Goal: Task Accomplishment & Management: Manage account settings

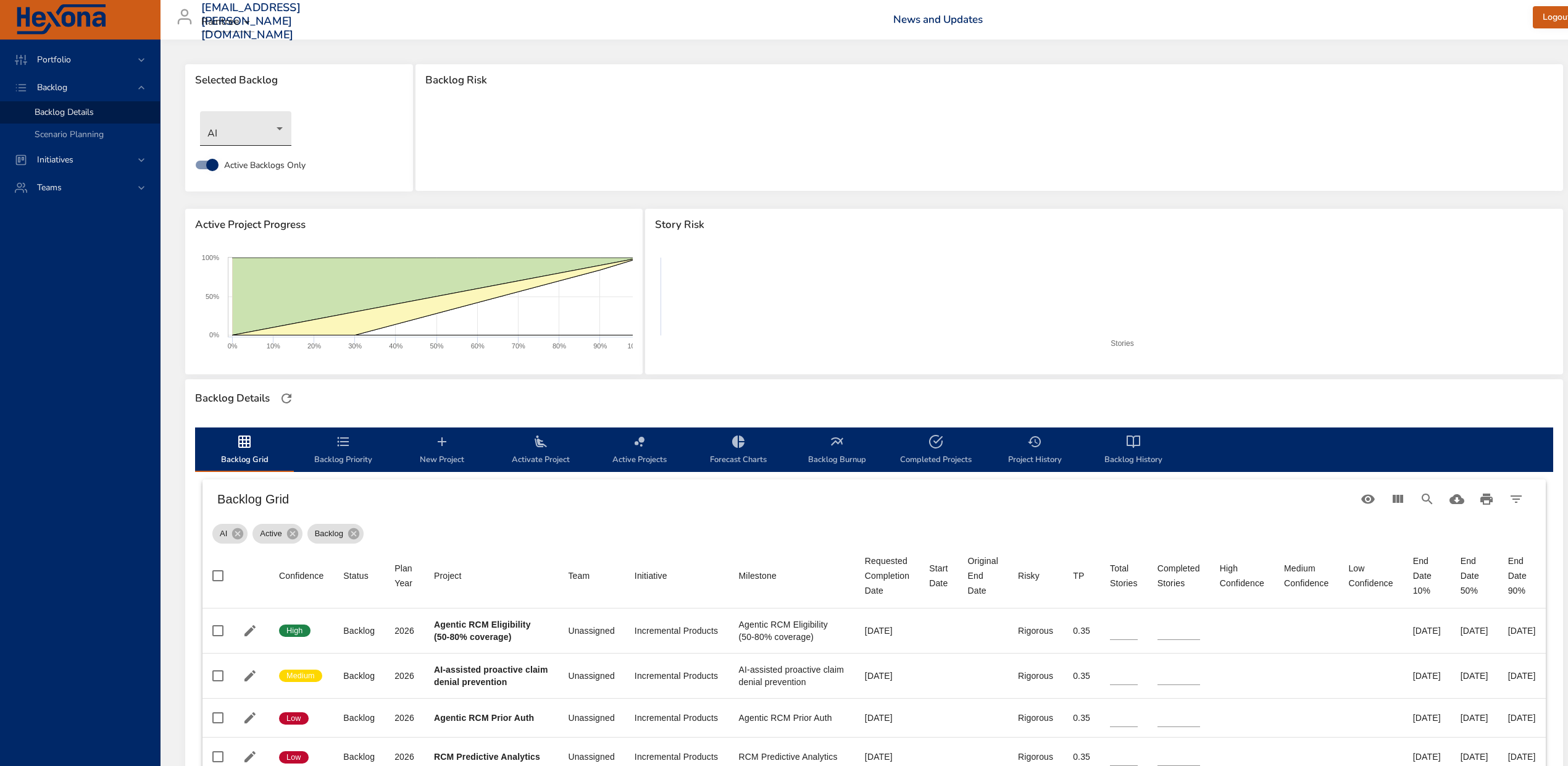
click at [243, 123] on body "Portfolio Backlog Backlog Details Scenario Planning Initiatives Teams [EMAIL_AD…" at bounding box center [784, 383] width 1568 height 766
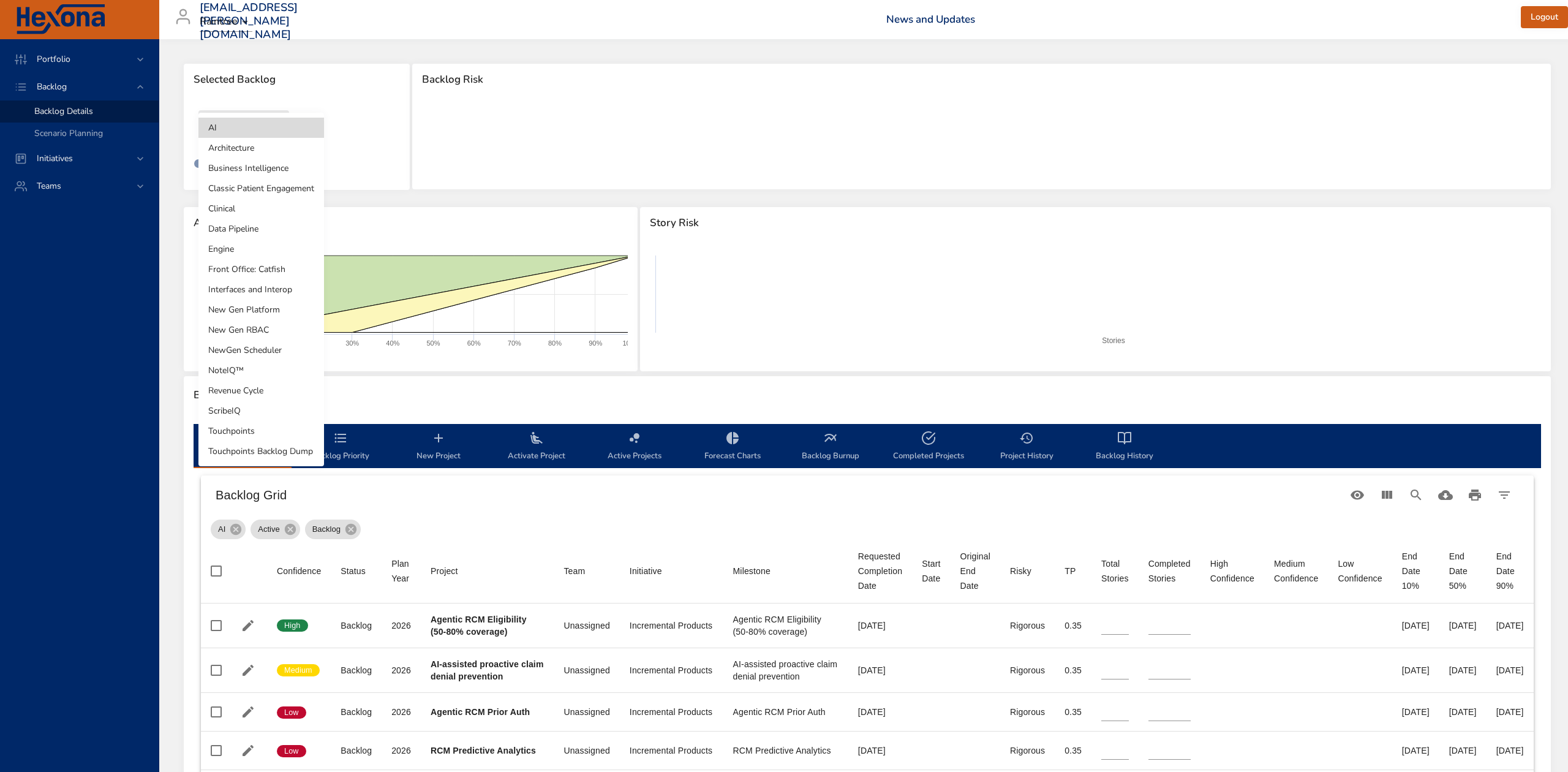
click at [257, 373] on li "NoteIQ™" at bounding box center [261, 370] width 126 height 20
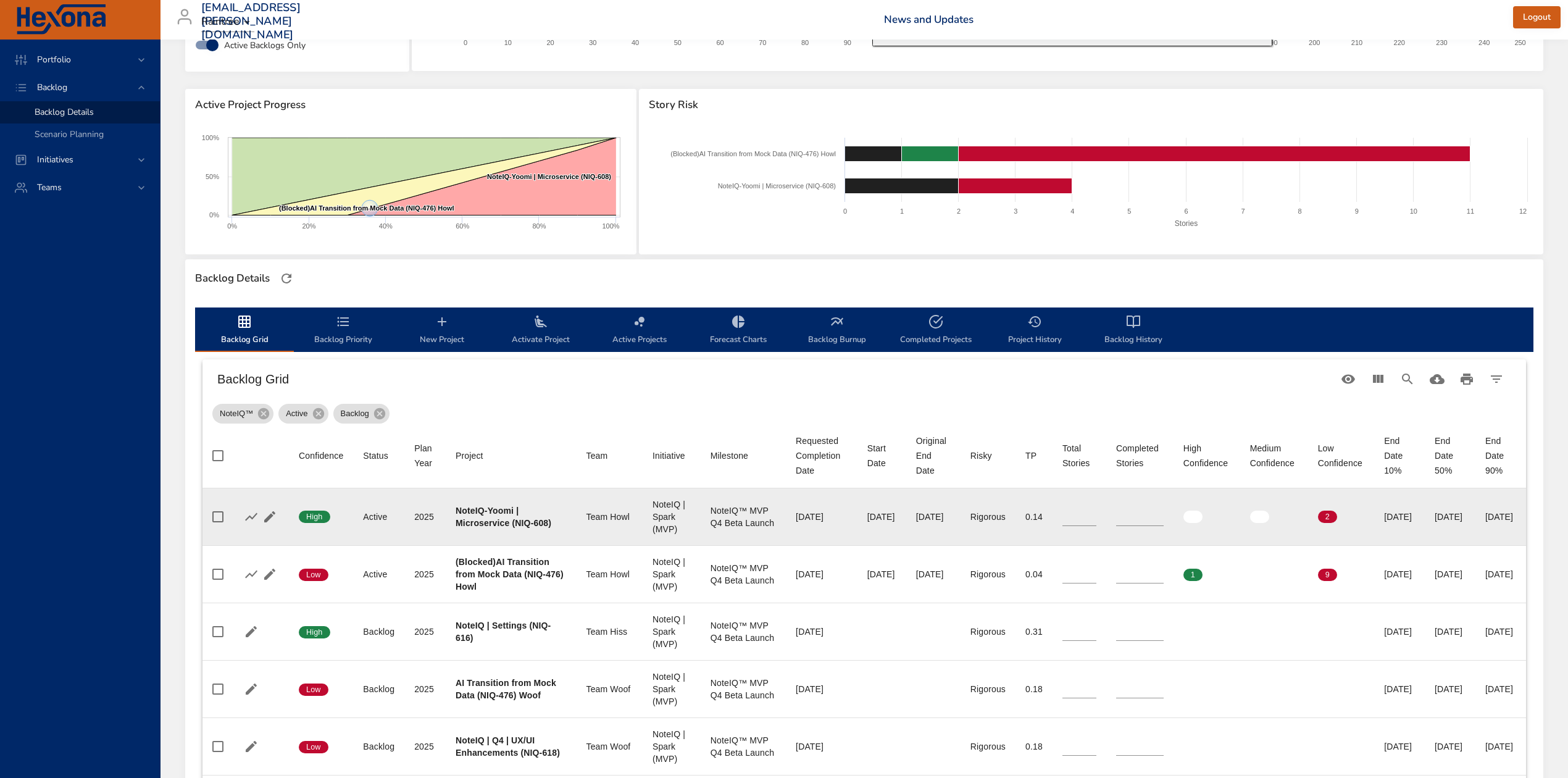
scroll to position [247, 0]
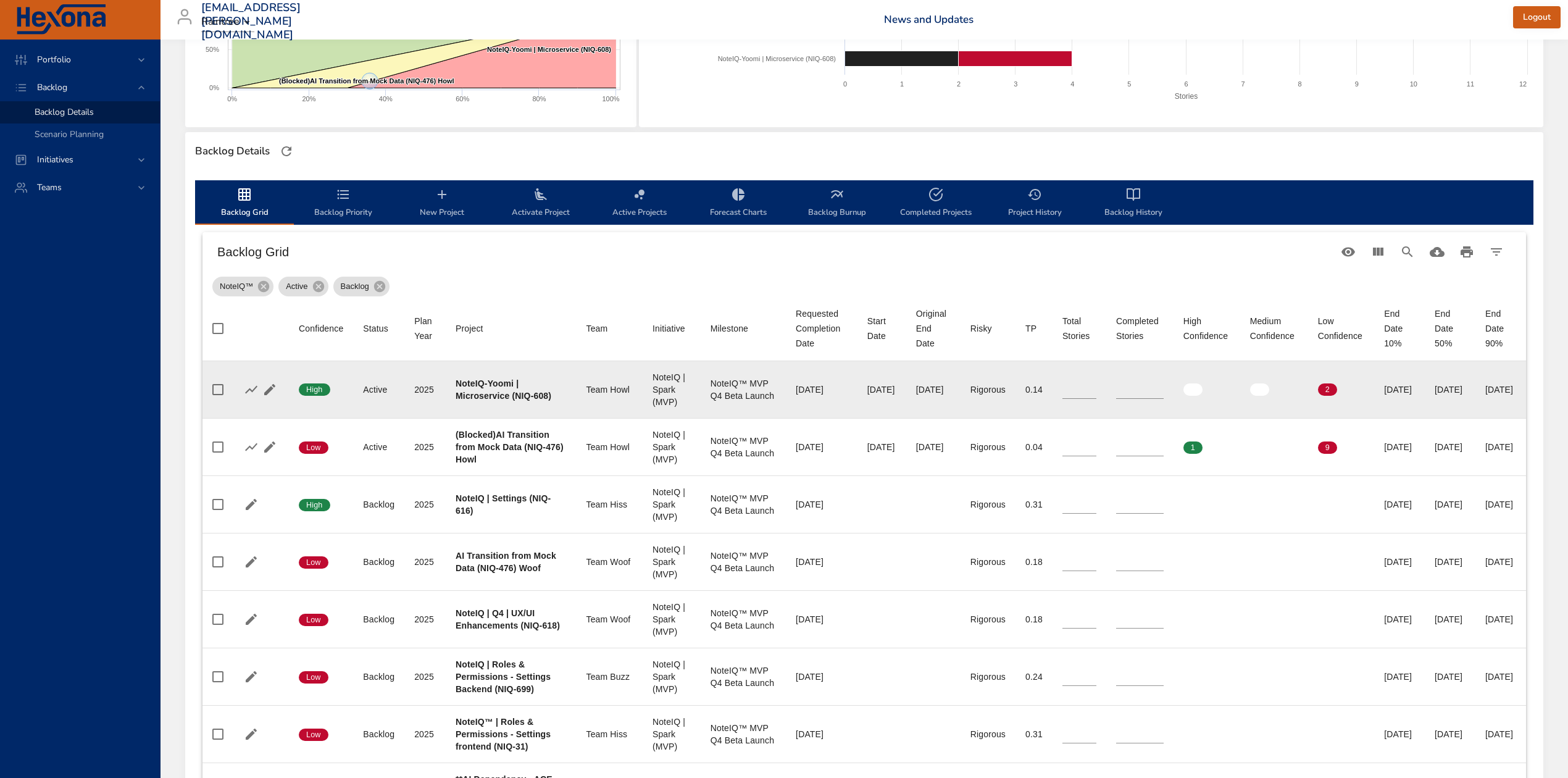
click at [480, 400] on b "NoteIQ-Yoomi | Microservice (NIQ-608)" at bounding box center [503, 389] width 96 height 22
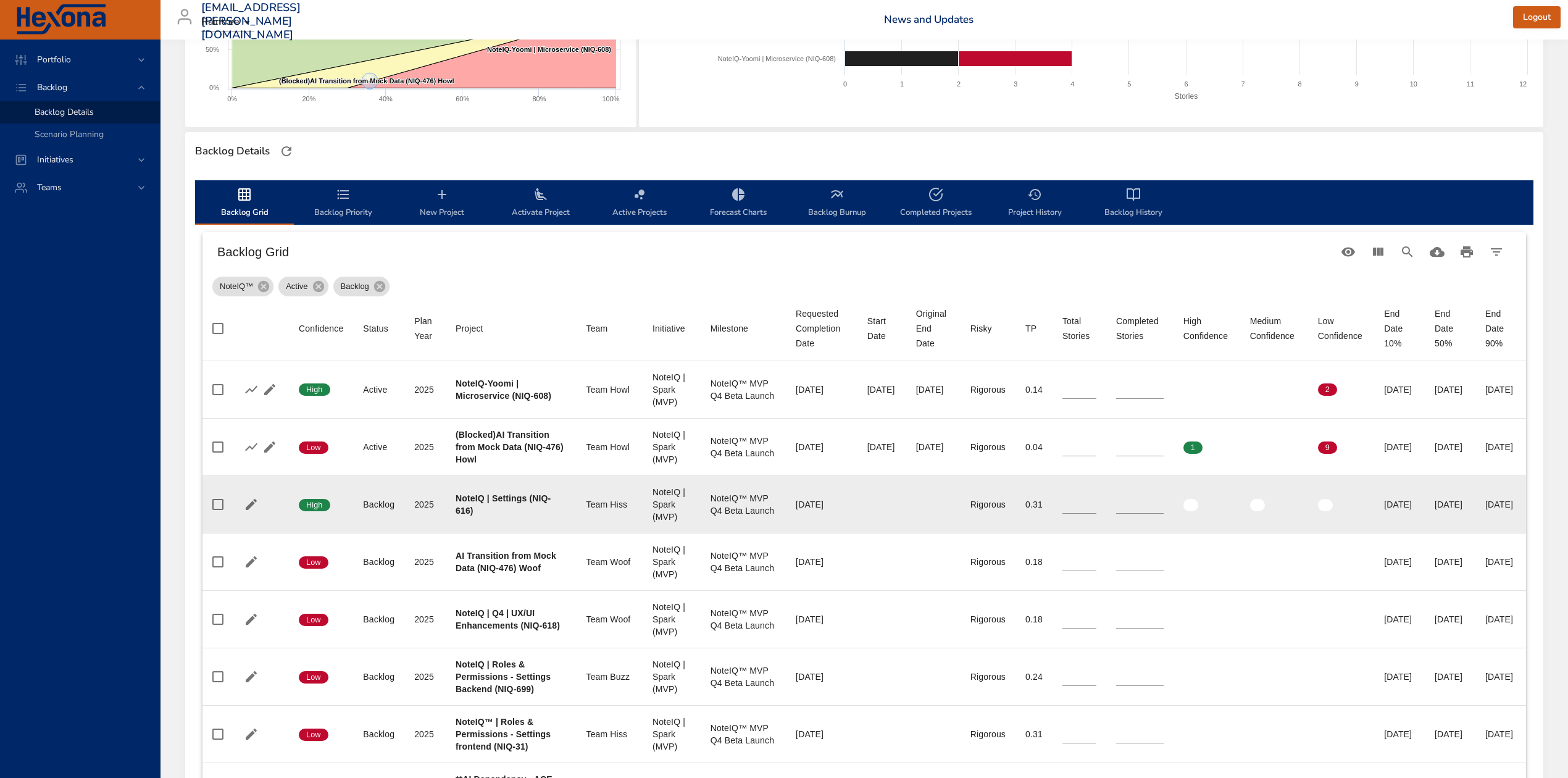
copy b "608"
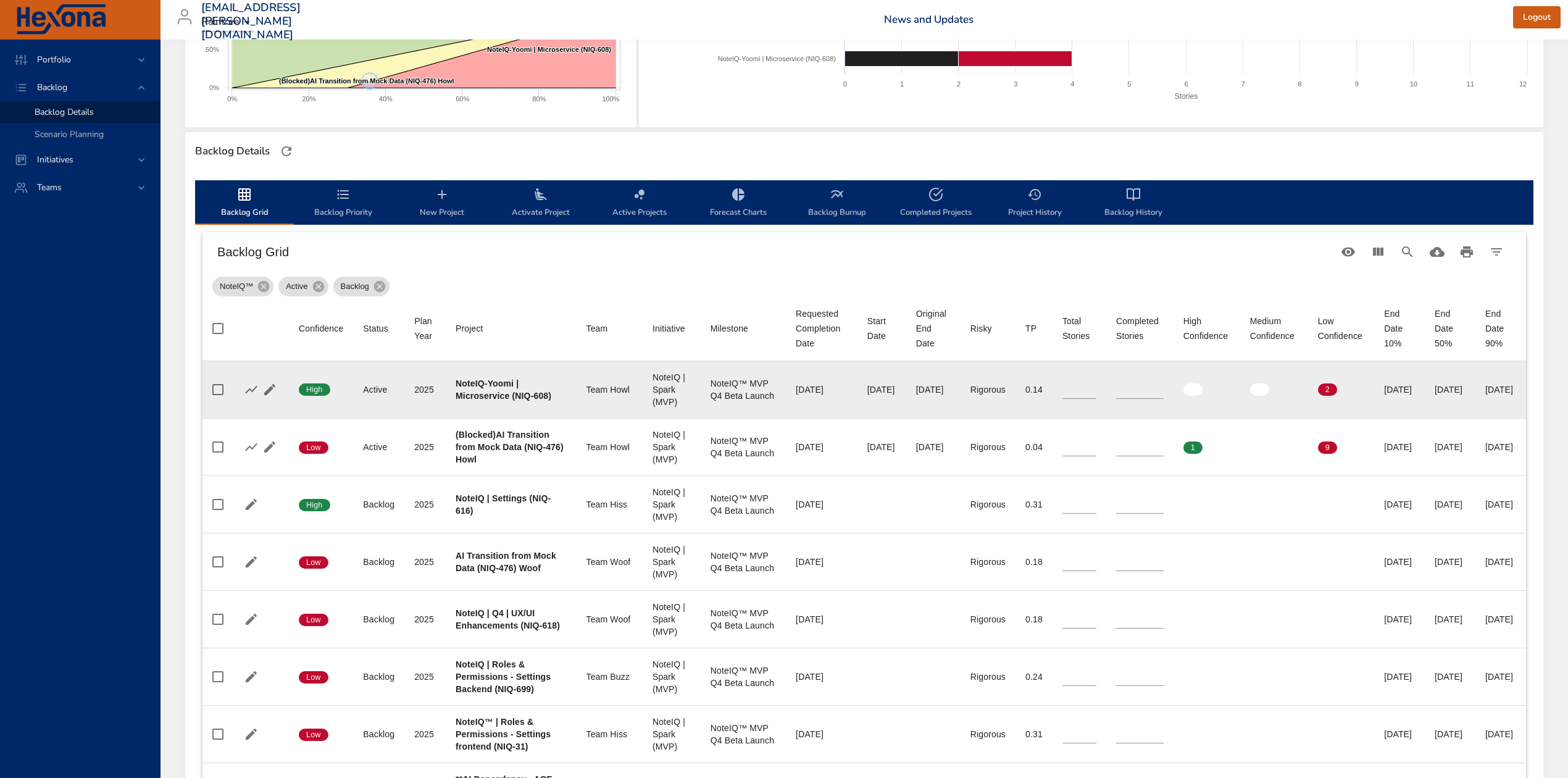
type input "*"
click at [1116, 387] on input "*" at bounding box center [1140, 389] width 47 height 19
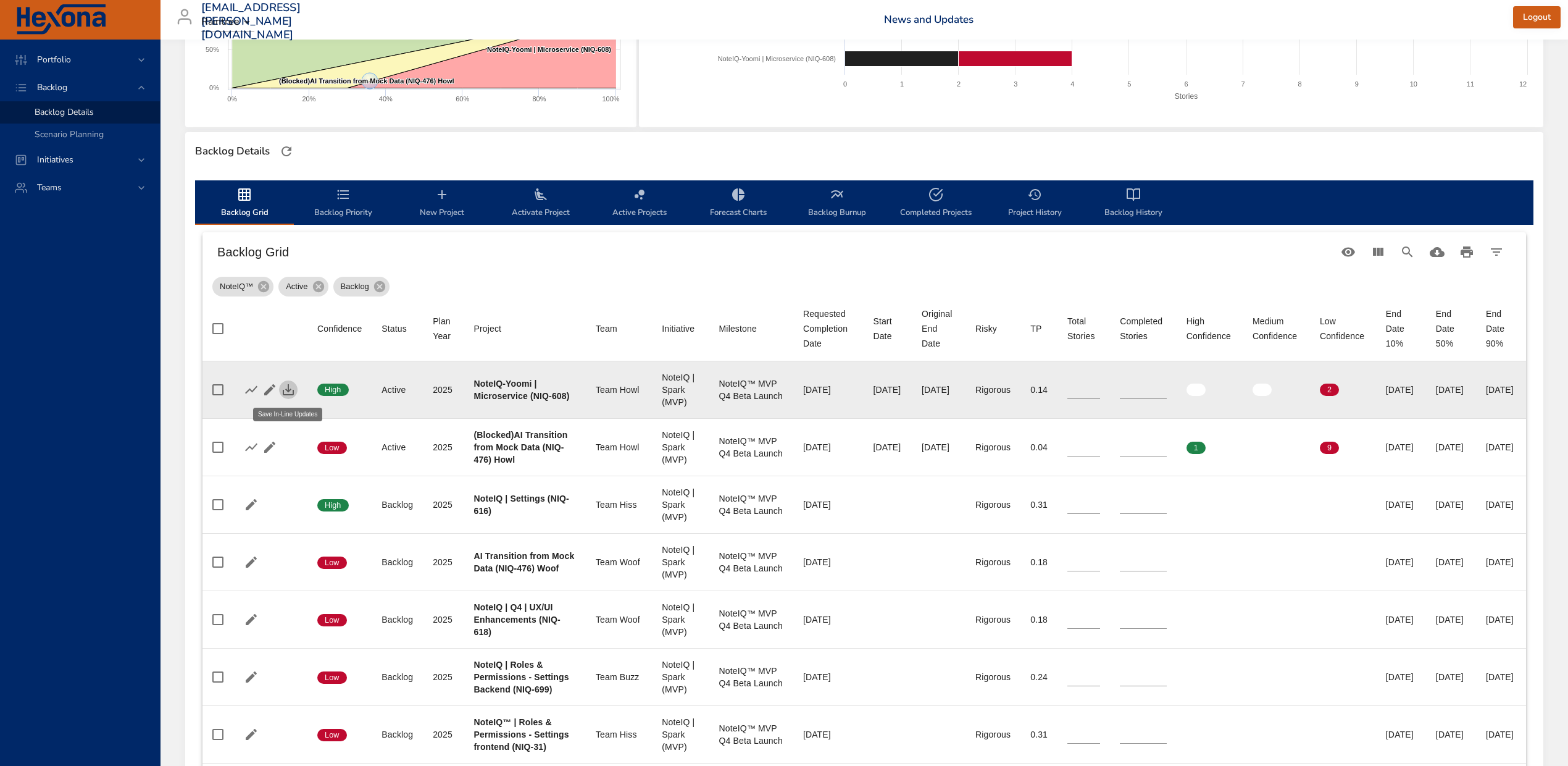
click at [292, 386] on icon "button" at bounding box center [288, 390] width 15 height 15
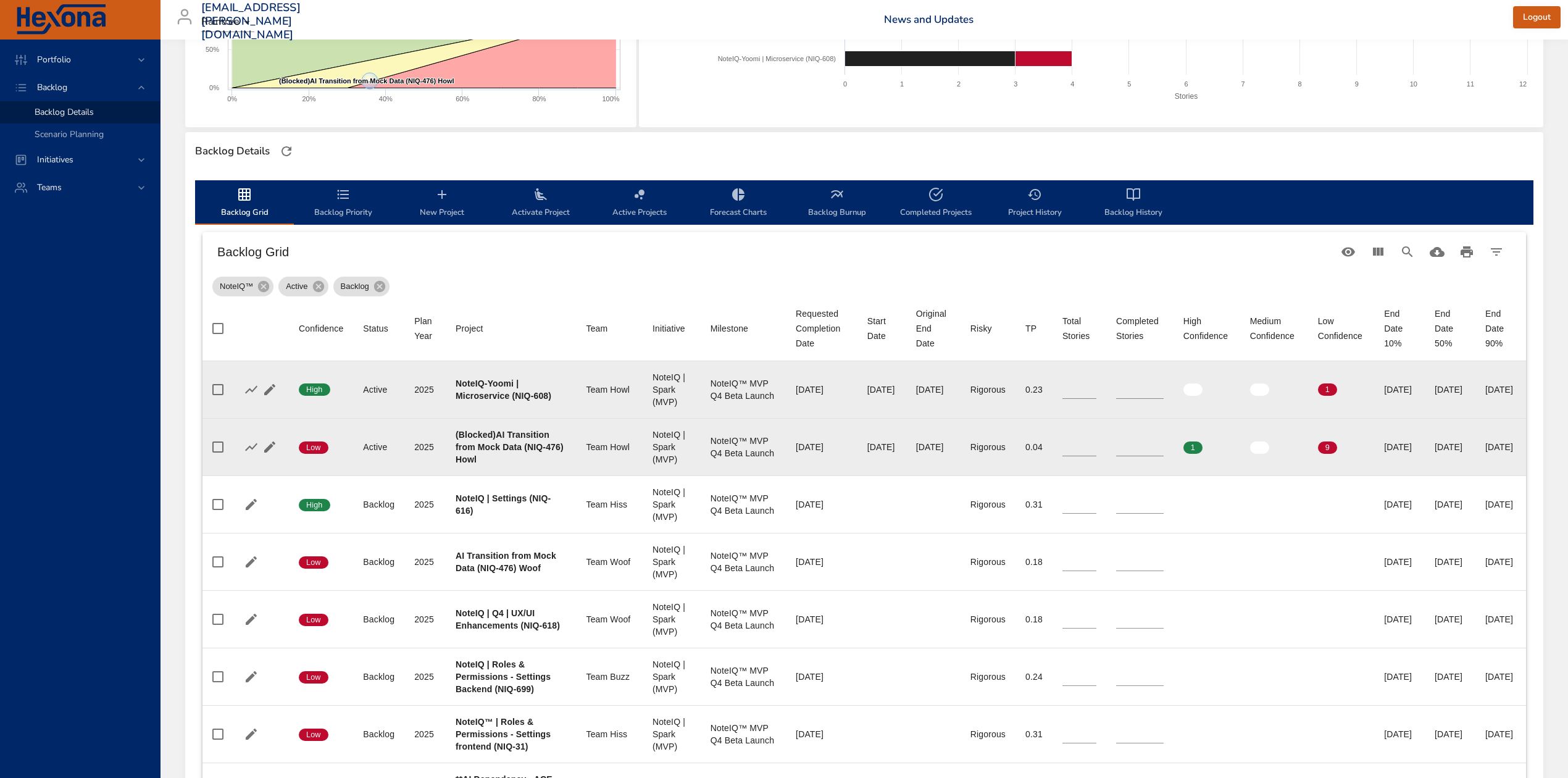
click at [485, 464] on b "(Blocked)AI Transition from Mock Data (NIQ-476) Howl" at bounding box center [510, 447] width 108 height 34
click at [485, 464] on b "(Blocked)AI Transition from Mock Data (NIQ-476) Howl" at bounding box center [510, 447] width 108 height 34
copy b "476"
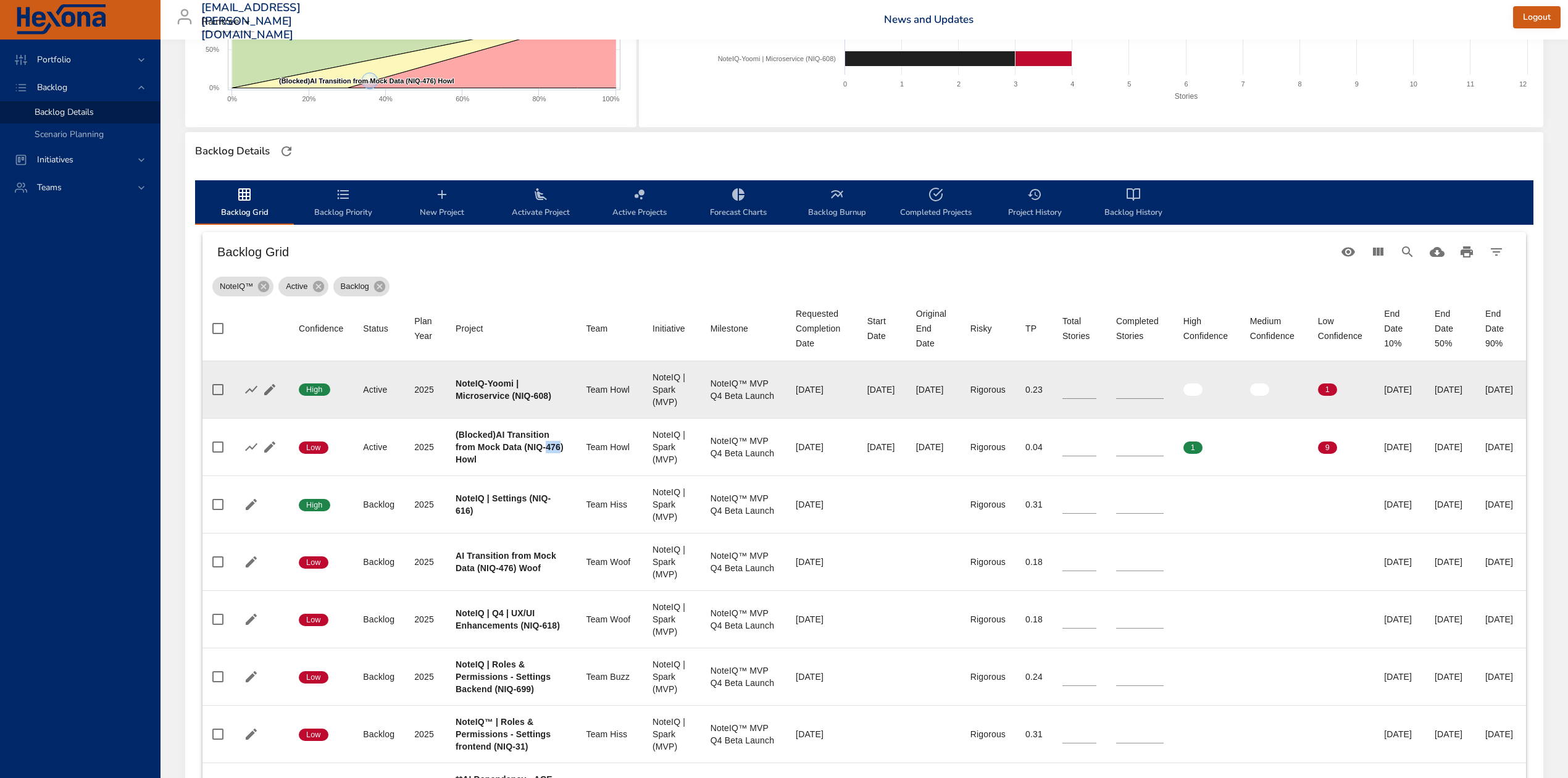
click at [539, 196] on icon "backlog-tab" at bounding box center [540, 194] width 12 height 11
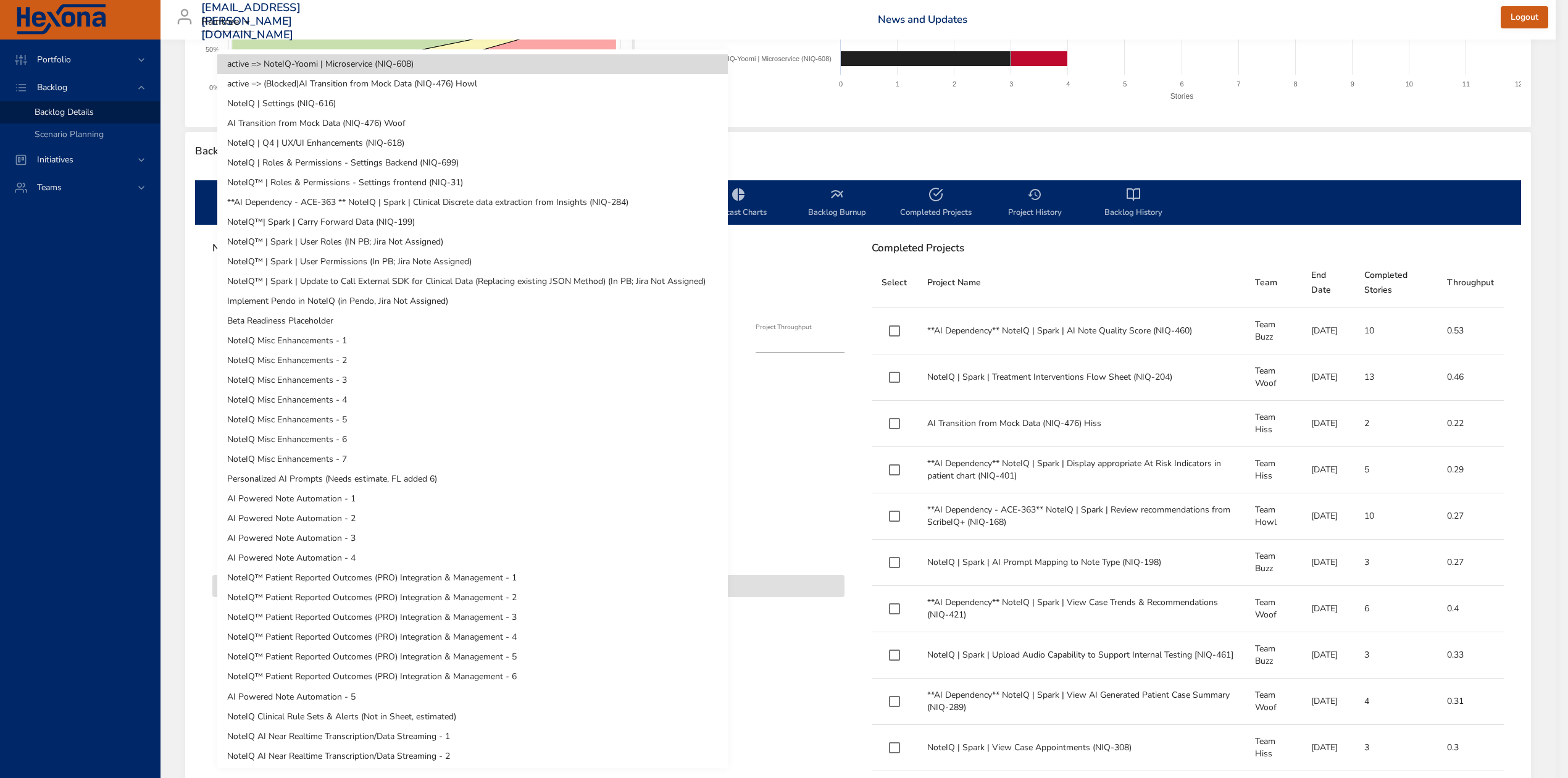
click at [437, 284] on body "Portfolio Backlog Backlog Details Scenario Planning Initiatives Teams [EMAIL_AD…" at bounding box center [784, 142] width 1568 height 778
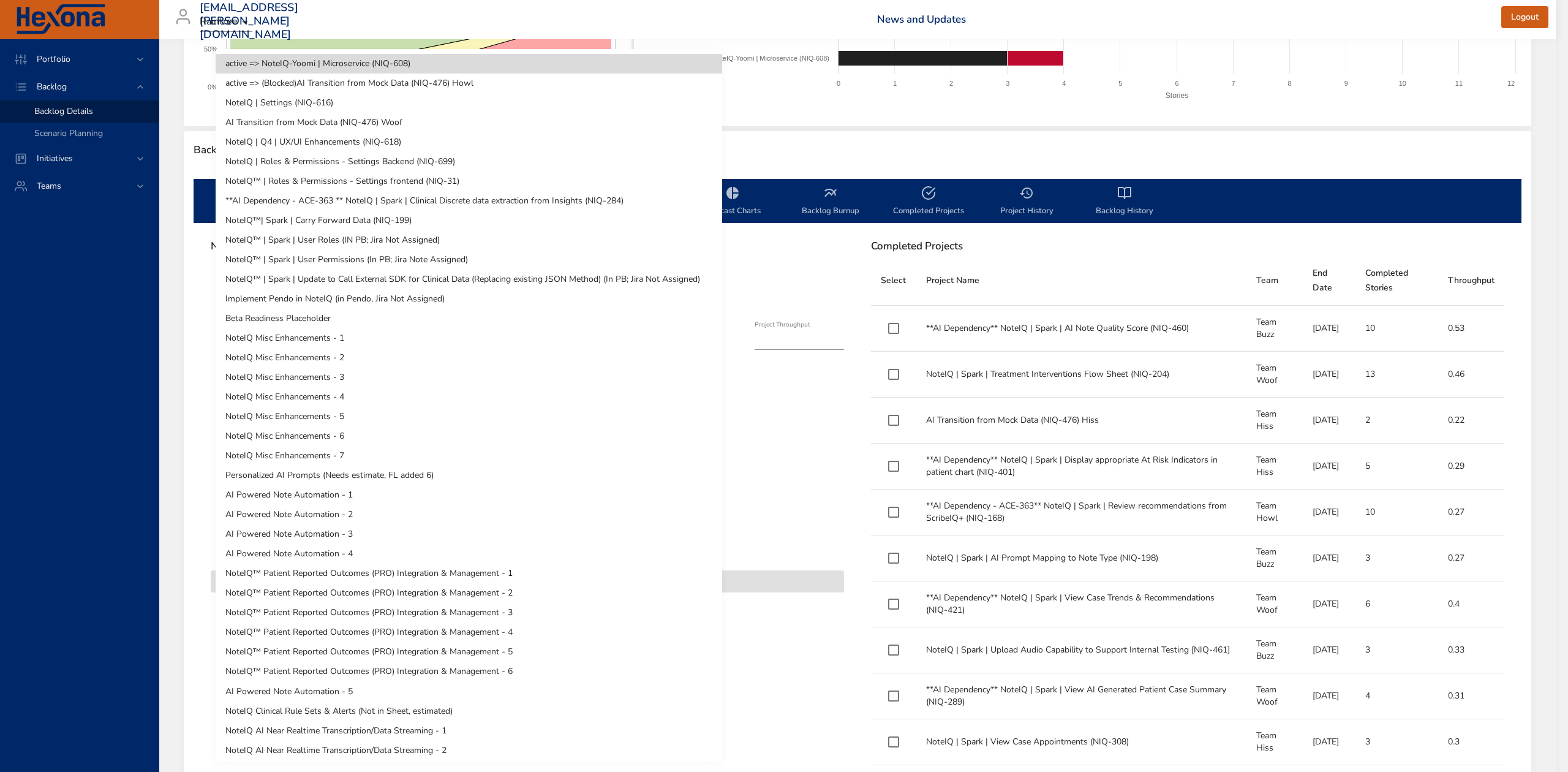
click at [392, 122] on li "AI Transition from Mock Data (NIQ-476) Woof" at bounding box center [469, 122] width 507 height 19
type input "*"
type input "****"
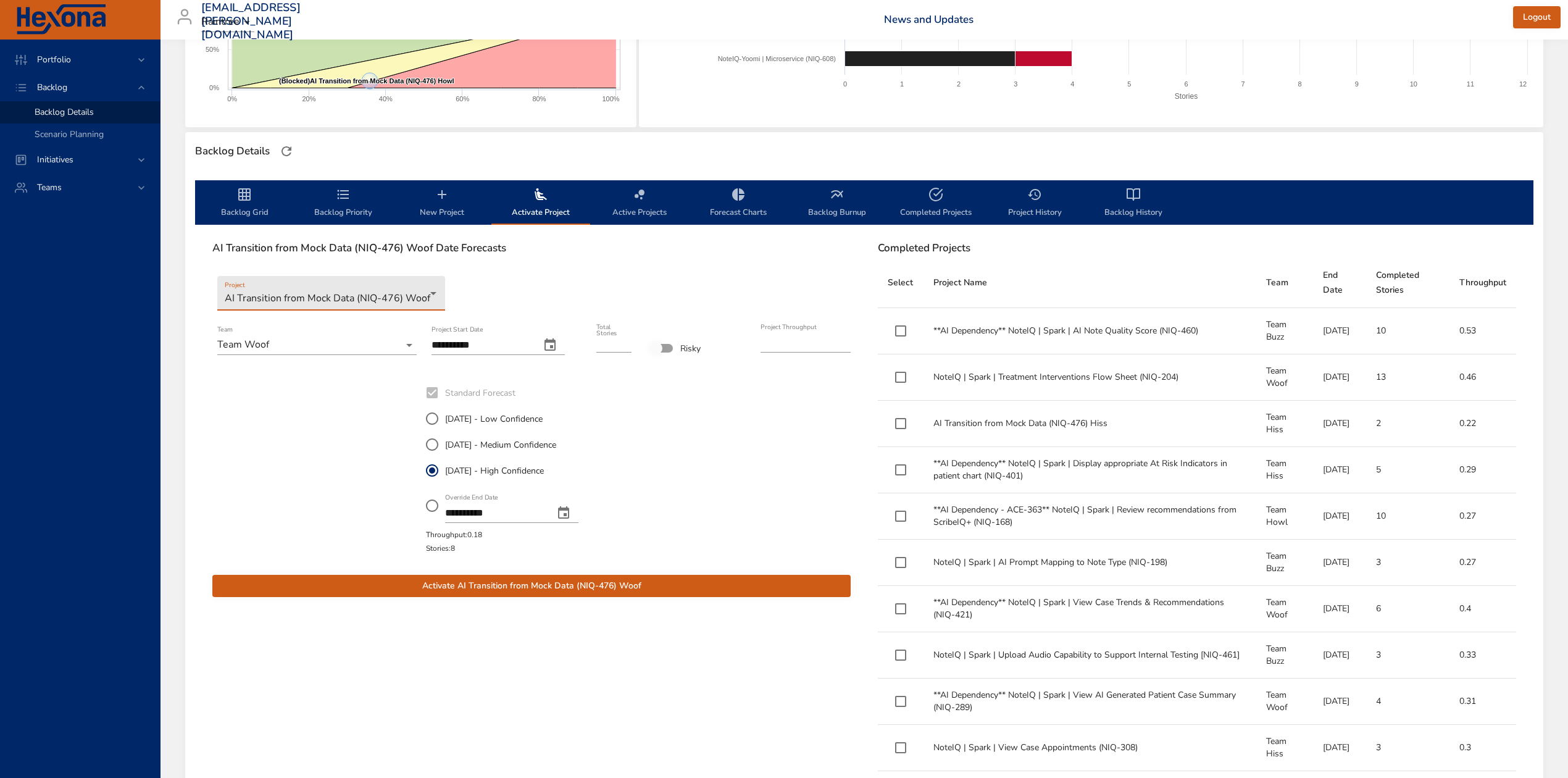
drag, startPoint x: 605, startPoint y: 335, endPoint x: 582, endPoint y: 333, distance: 23.1
click at [582, 333] on div "**********" at bounding box center [531, 458] width 658 height 306
type input "*"
click at [459, 443] on span "[DATE] - Medium Confidence" at bounding box center [501, 445] width 111 height 13
click at [557, 342] on icon "change date" at bounding box center [550, 345] width 15 height 15
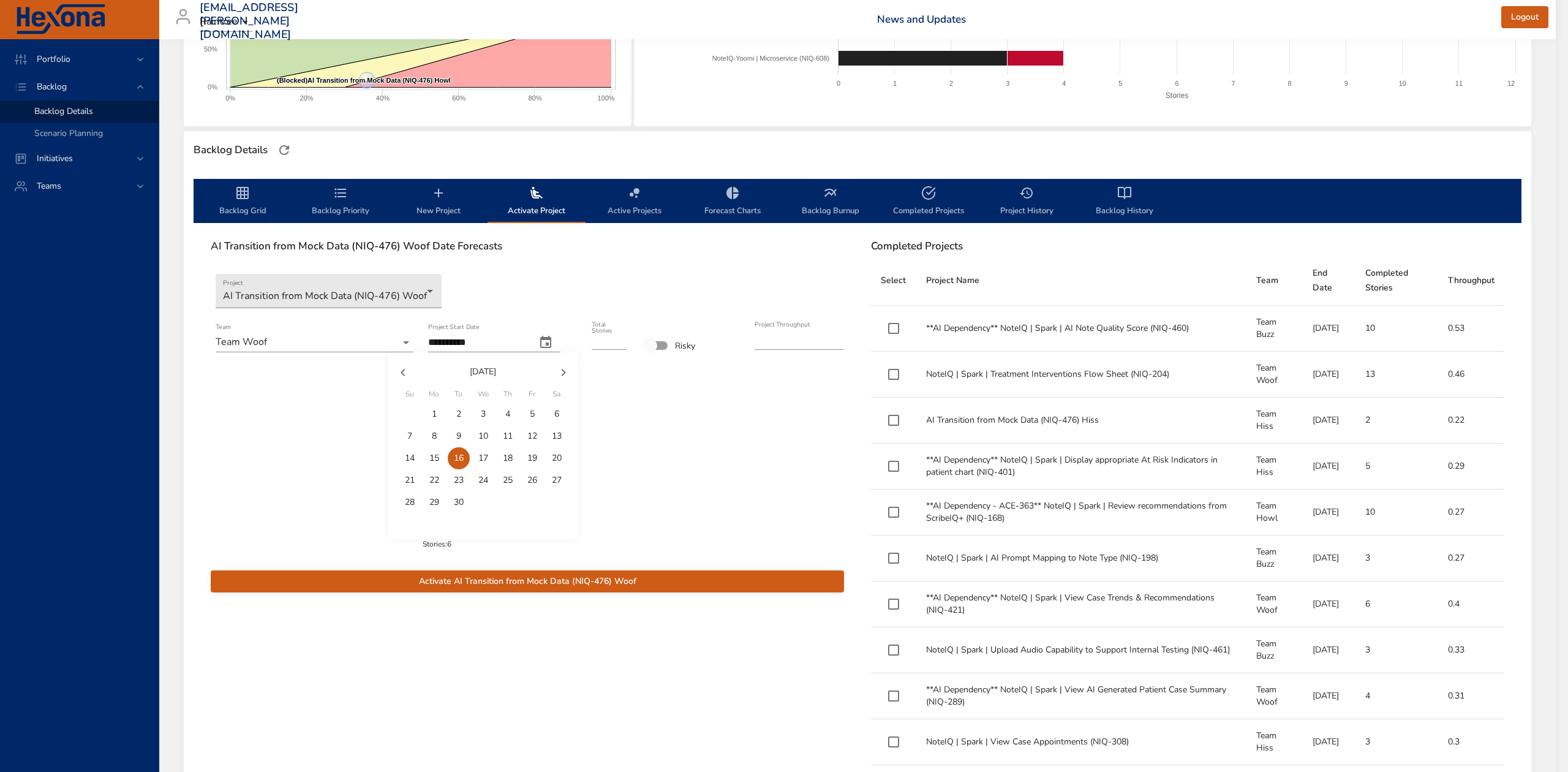
click at [530, 415] on p "5" at bounding box center [533, 414] width 5 height 12
type input "**********"
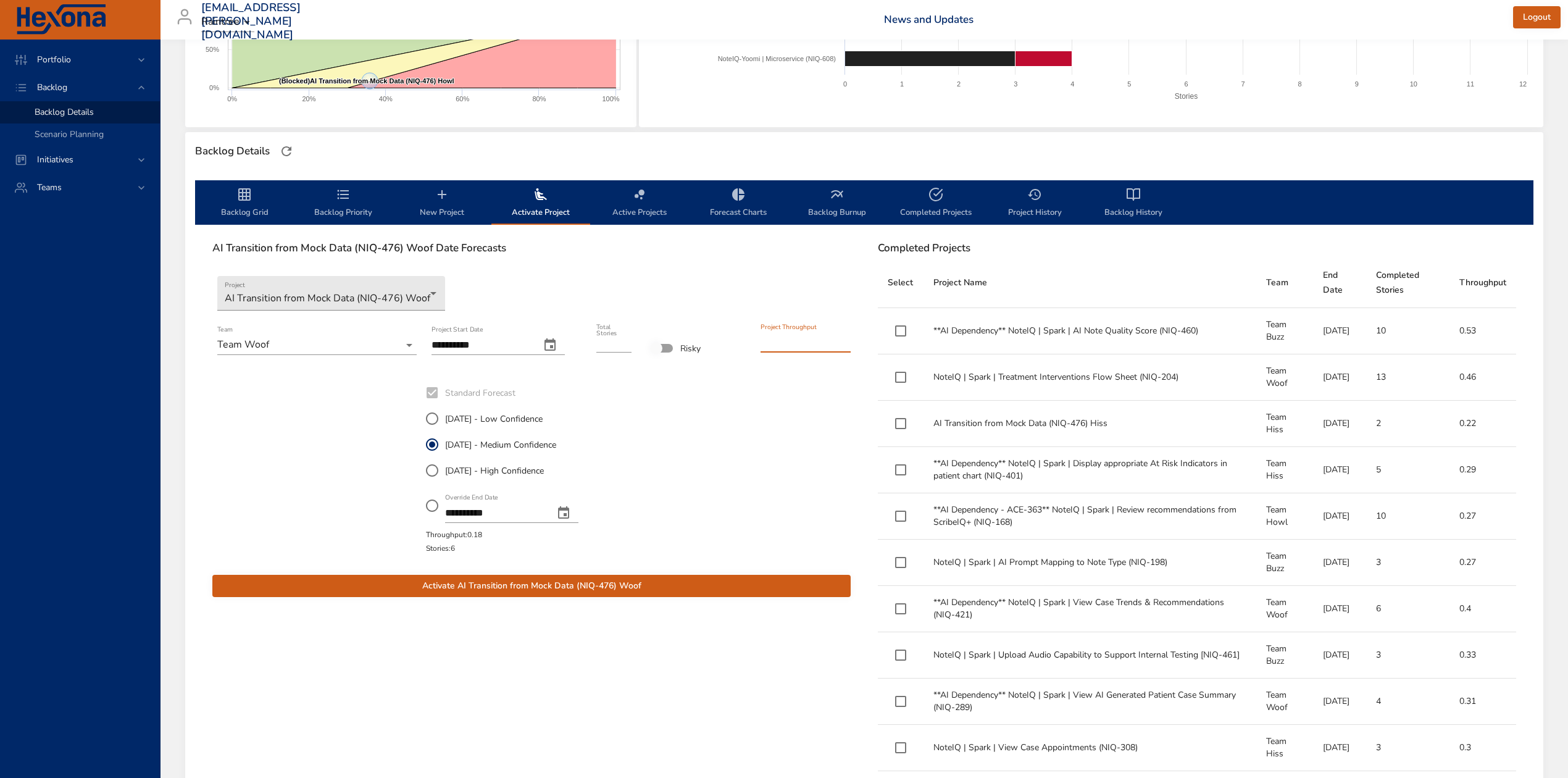
drag, startPoint x: 784, startPoint y: 340, endPoint x: 771, endPoint y: 339, distance: 13.0
click at [771, 339] on input "****" at bounding box center [806, 342] width 90 height 20
type input "****"
click at [620, 438] on div "**********" at bounding box center [531, 467] width 213 height 178
click at [625, 581] on span "Activate AI Transition from Mock Data (NIQ-476) Woof" at bounding box center [531, 586] width 619 height 16
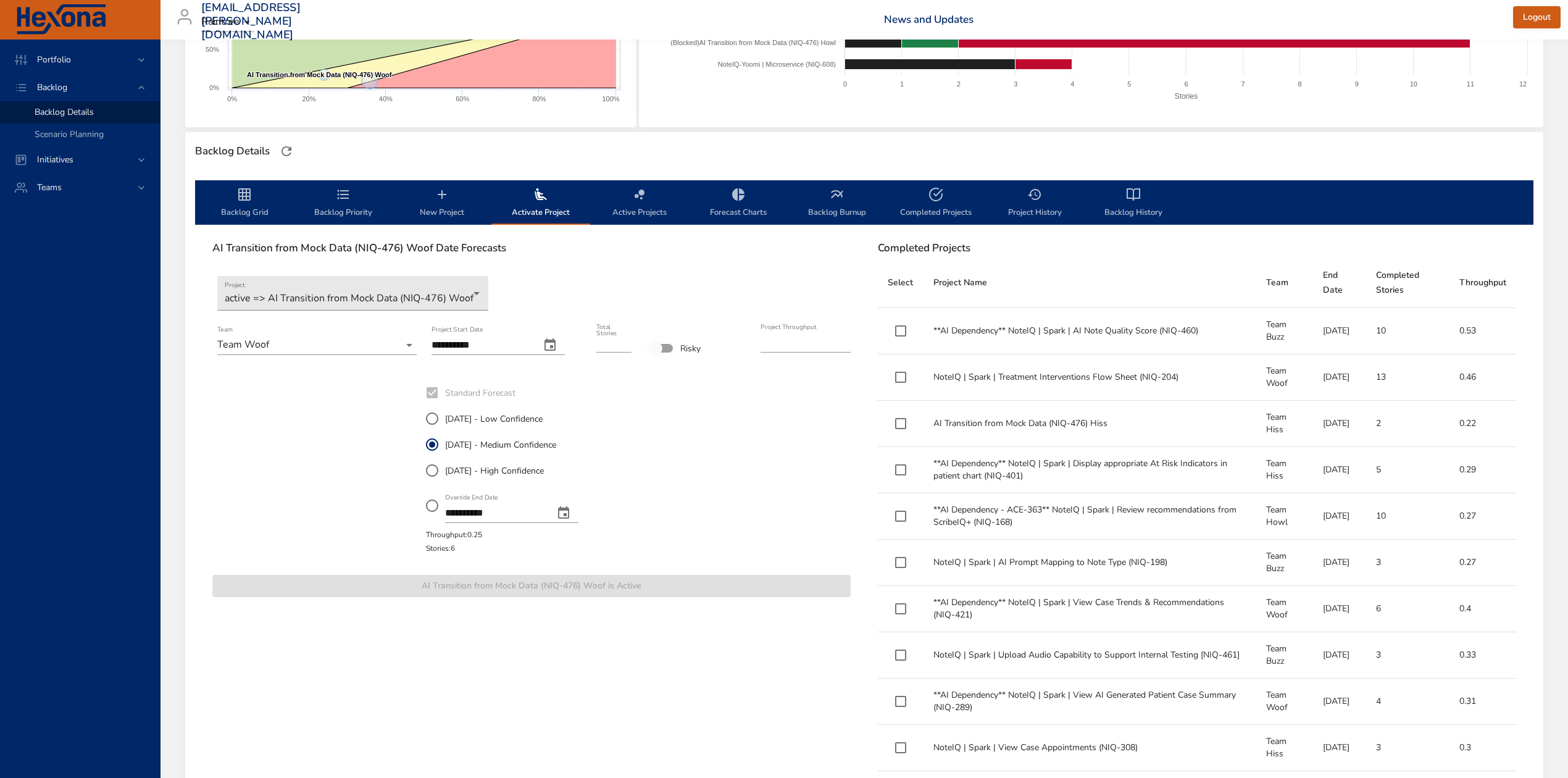
click at [222, 201] on span "Backlog Grid" at bounding box center [244, 203] width 84 height 33
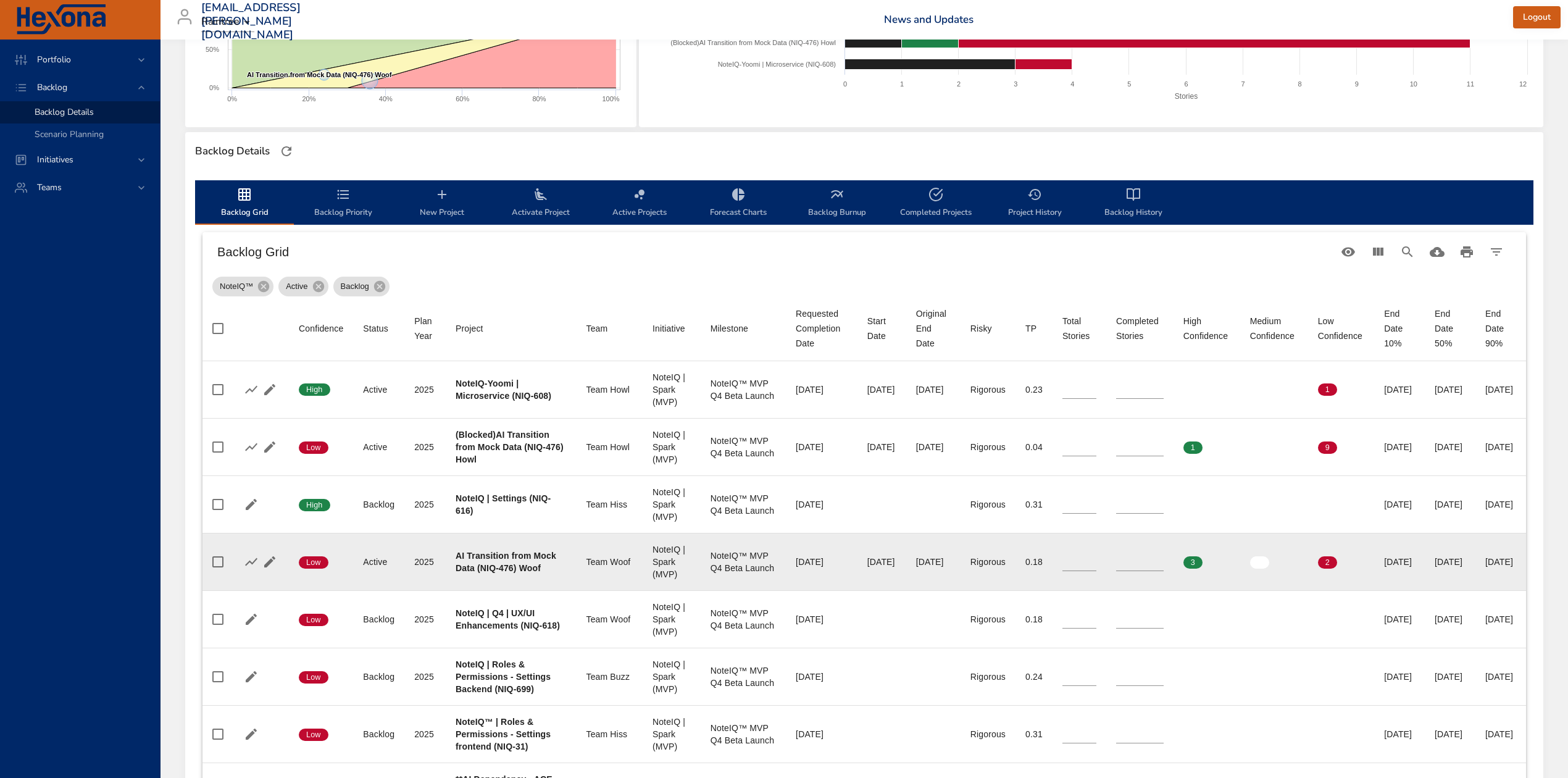
click at [1119, 570] on input "*" at bounding box center [1140, 561] width 47 height 19
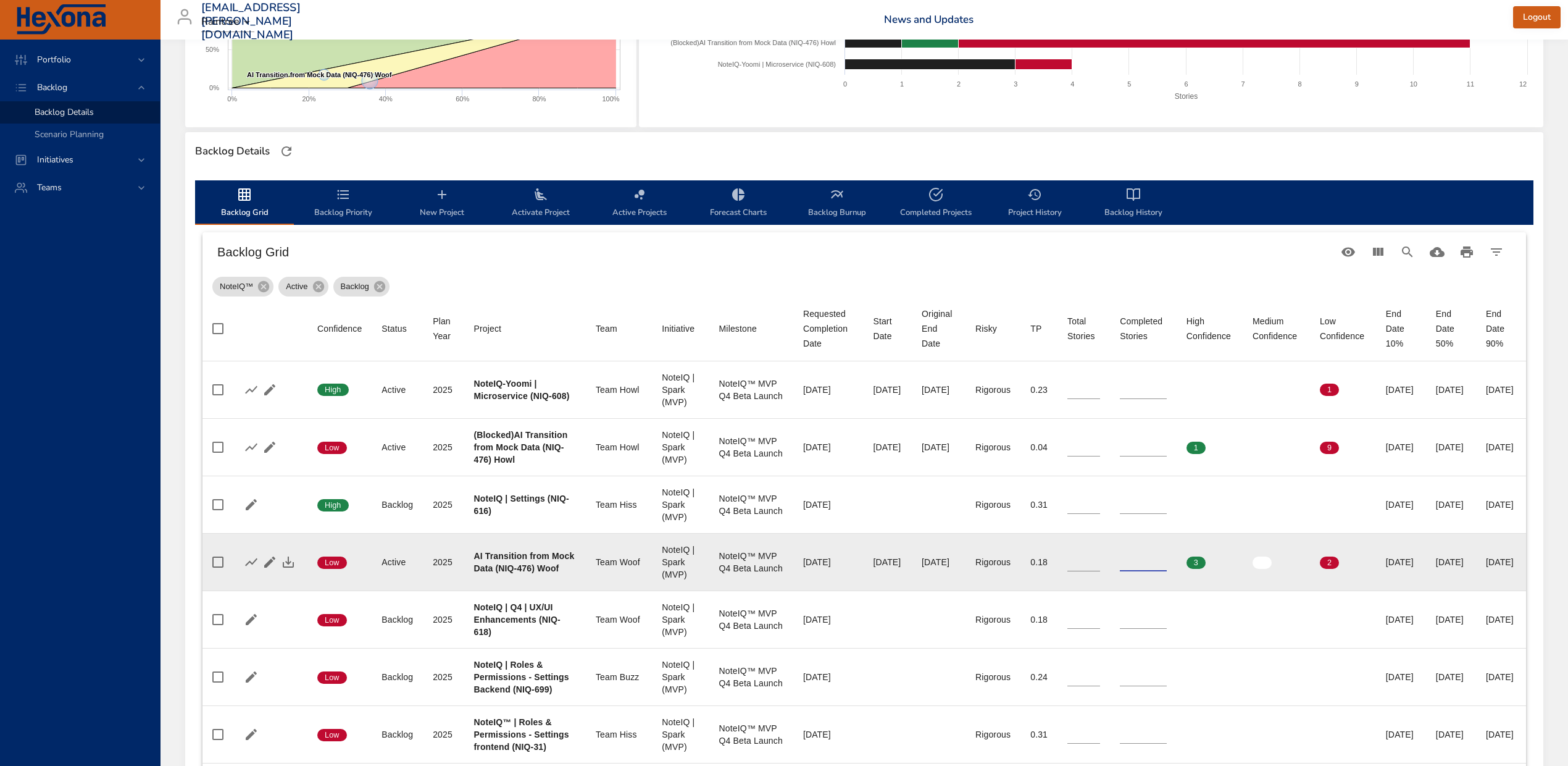
click at [1123, 571] on input "*" at bounding box center [1143, 562] width 47 height 19
drag, startPoint x: 1106, startPoint y: 594, endPoint x: 1022, endPoint y: 587, distance: 84.3
click at [1062, 585] on tr "Confidence Low Status Active Plan Year [DATE] Project AI Transition from Mock D…" at bounding box center [864, 562] width 1324 height 57
type input "*"
click at [287, 570] on icon "button" at bounding box center [288, 562] width 15 height 15
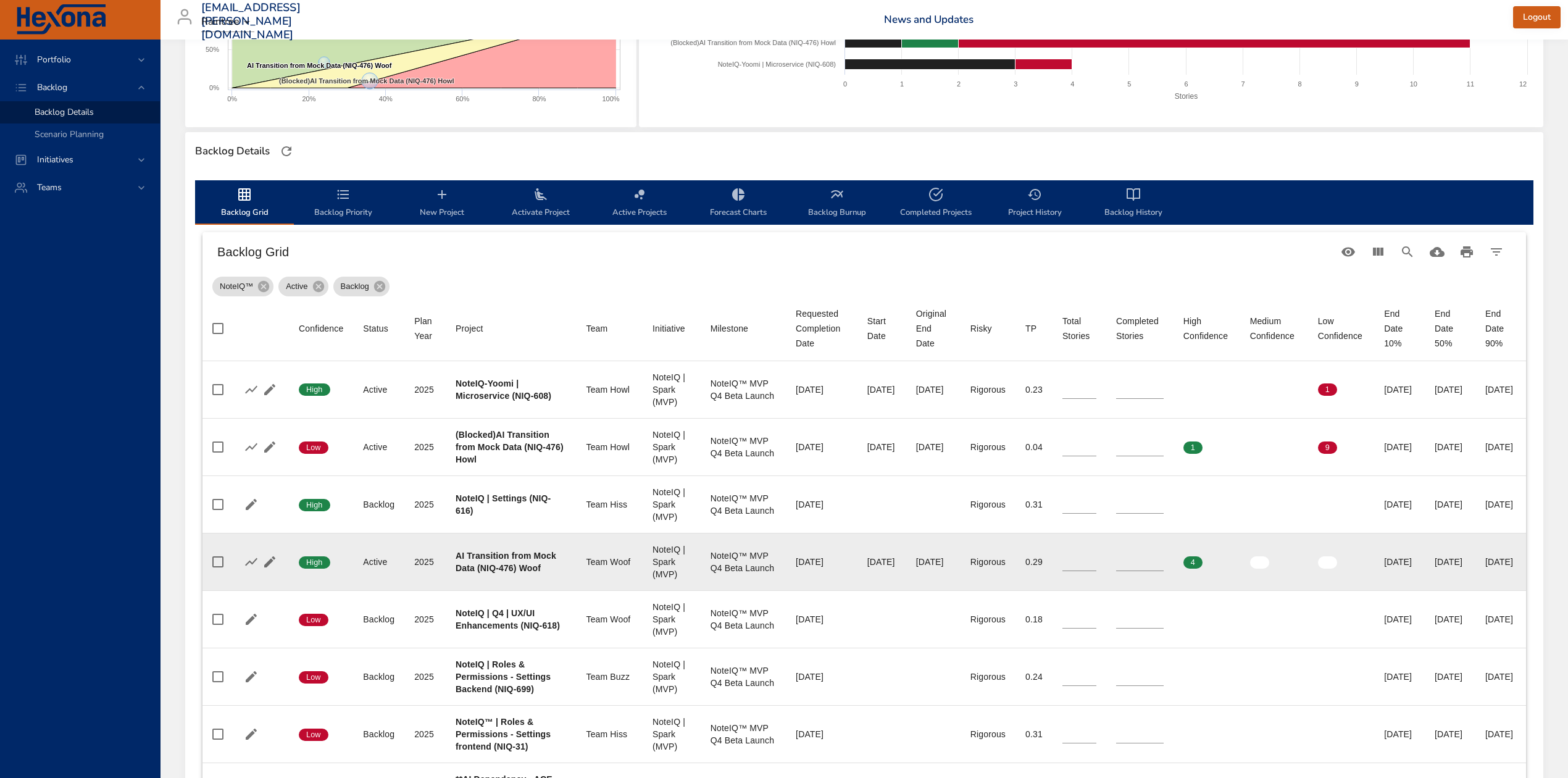
click at [342, 200] on icon "backlog-tab" at bounding box center [343, 194] width 15 height 15
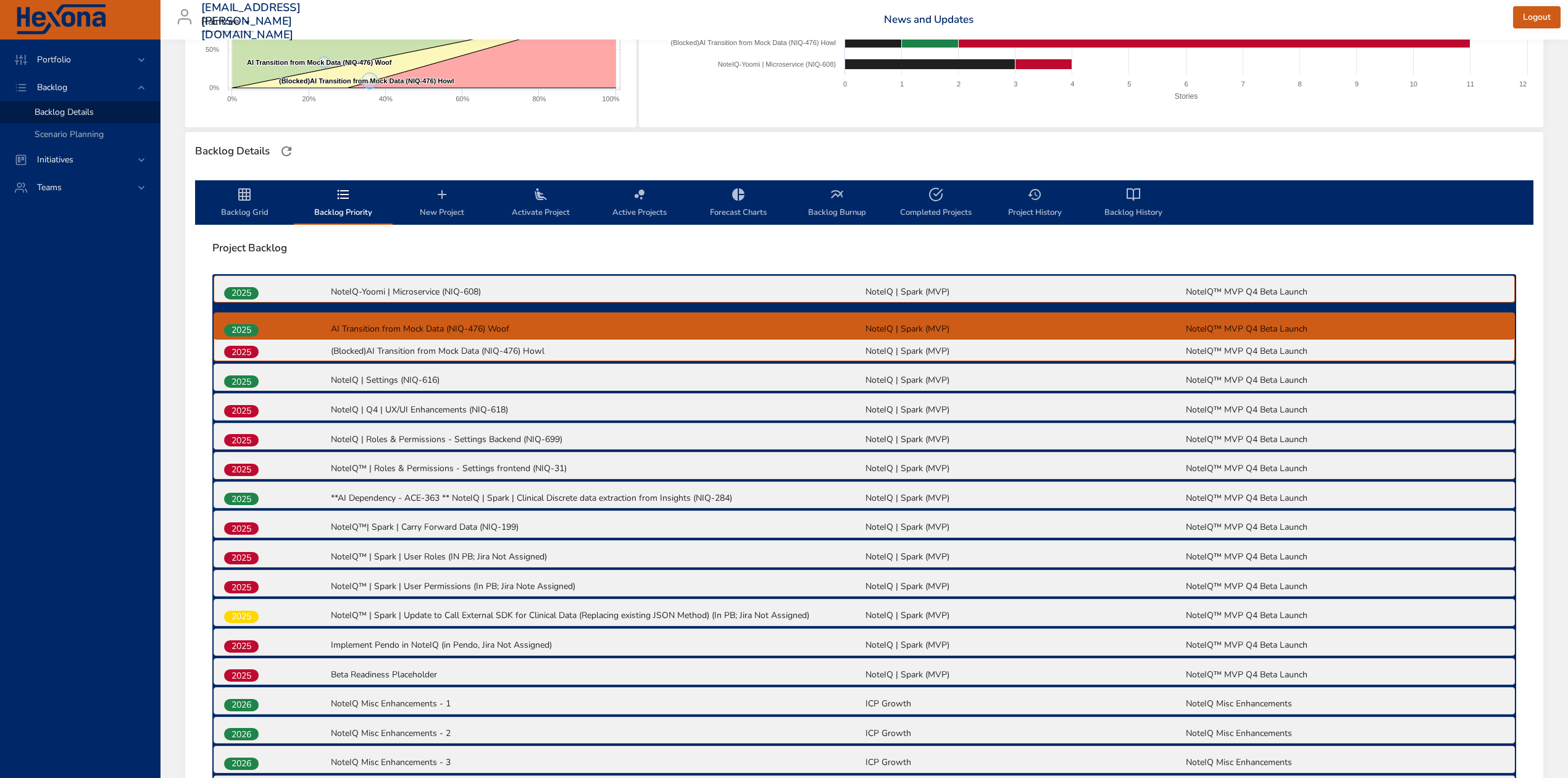
drag, startPoint x: 244, startPoint y: 379, endPoint x: 244, endPoint y: 322, distance: 57.0
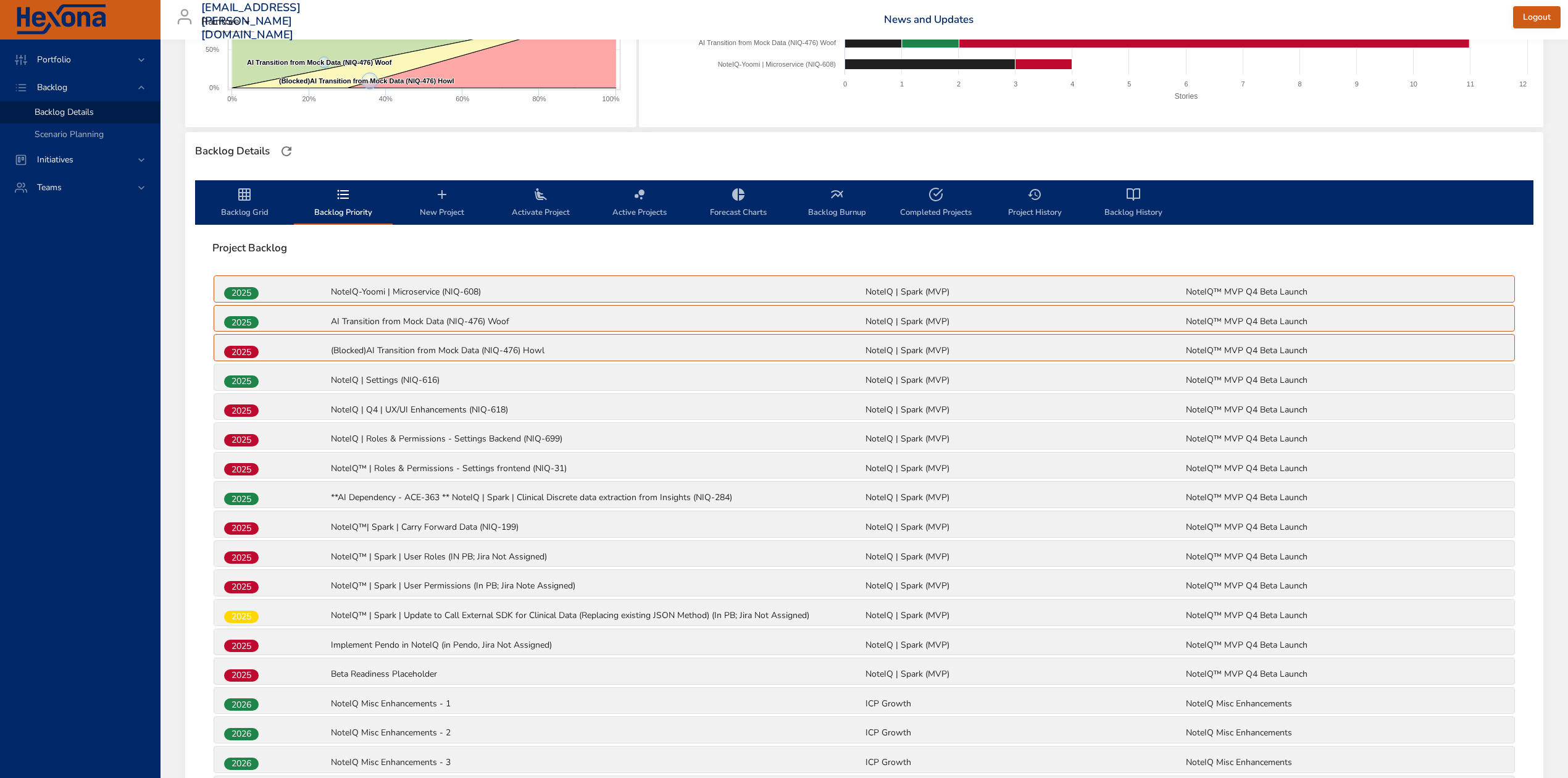
click at [254, 217] on span "Backlog Grid" at bounding box center [244, 203] width 84 height 33
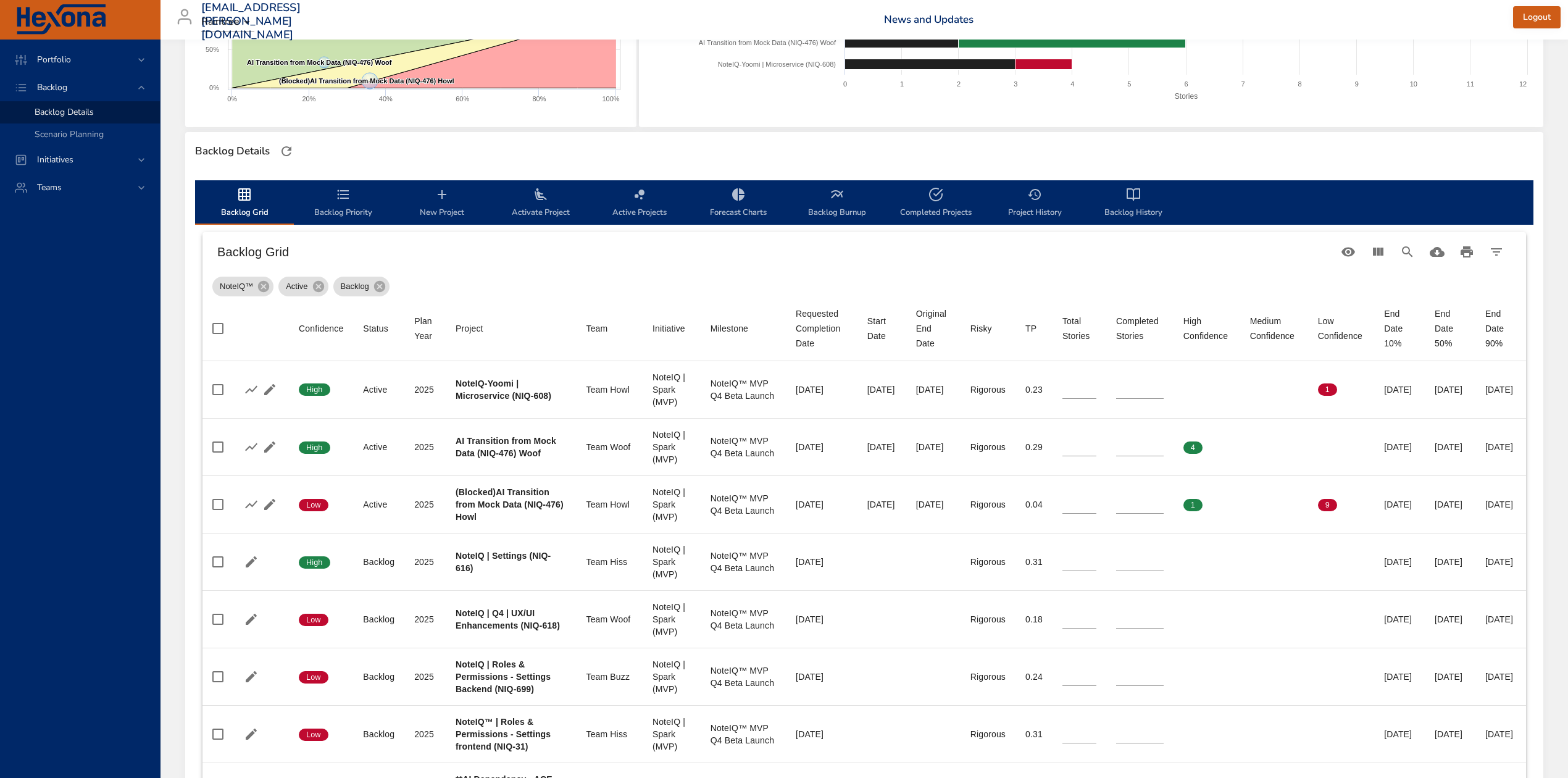
click at [346, 201] on icon "backlog-tab" at bounding box center [343, 194] width 15 height 15
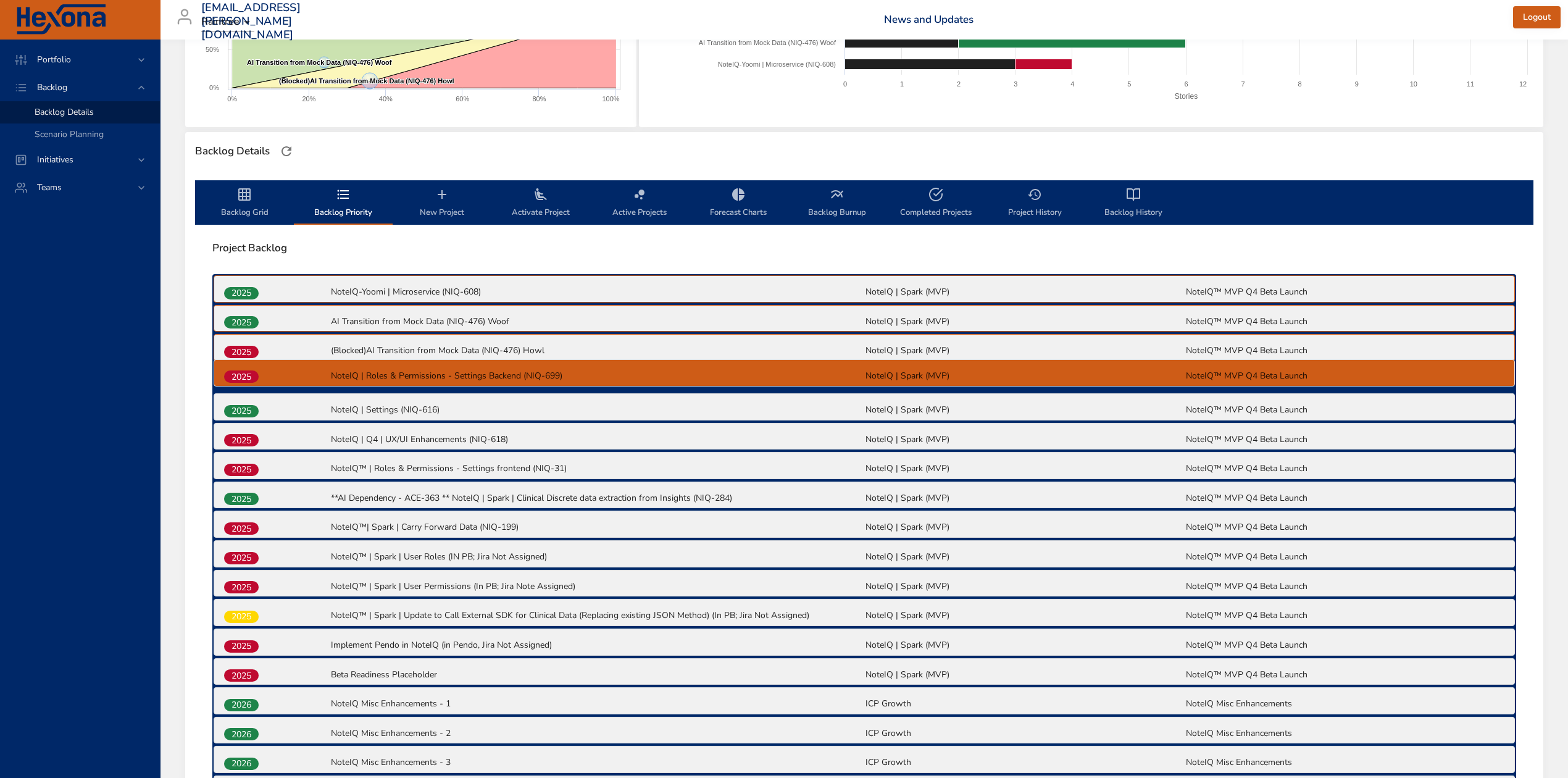
drag, startPoint x: 255, startPoint y: 443, endPoint x: 255, endPoint y: 375, distance: 68.0
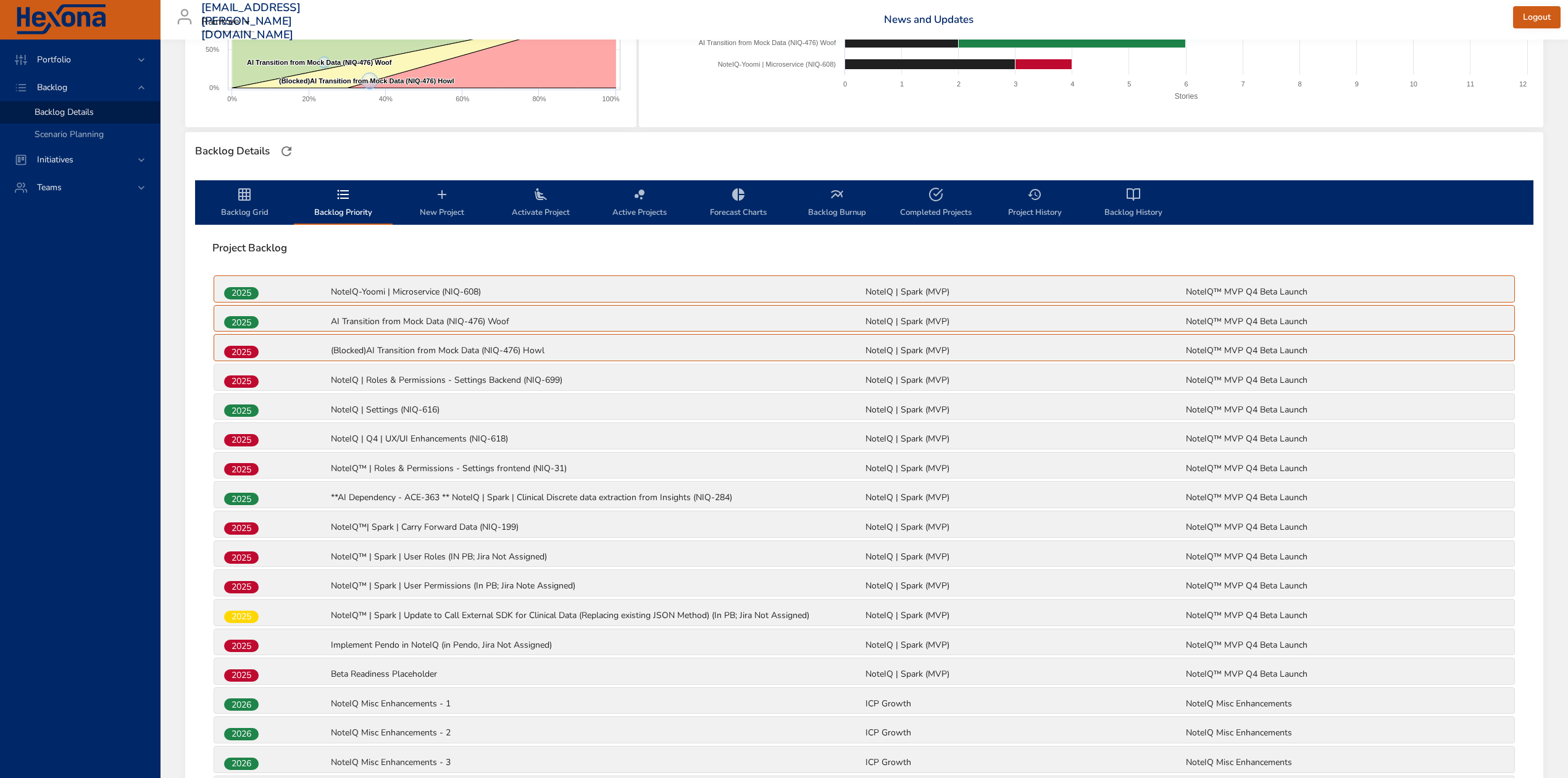
click at [452, 199] on span "New Project" at bounding box center [442, 203] width 84 height 33
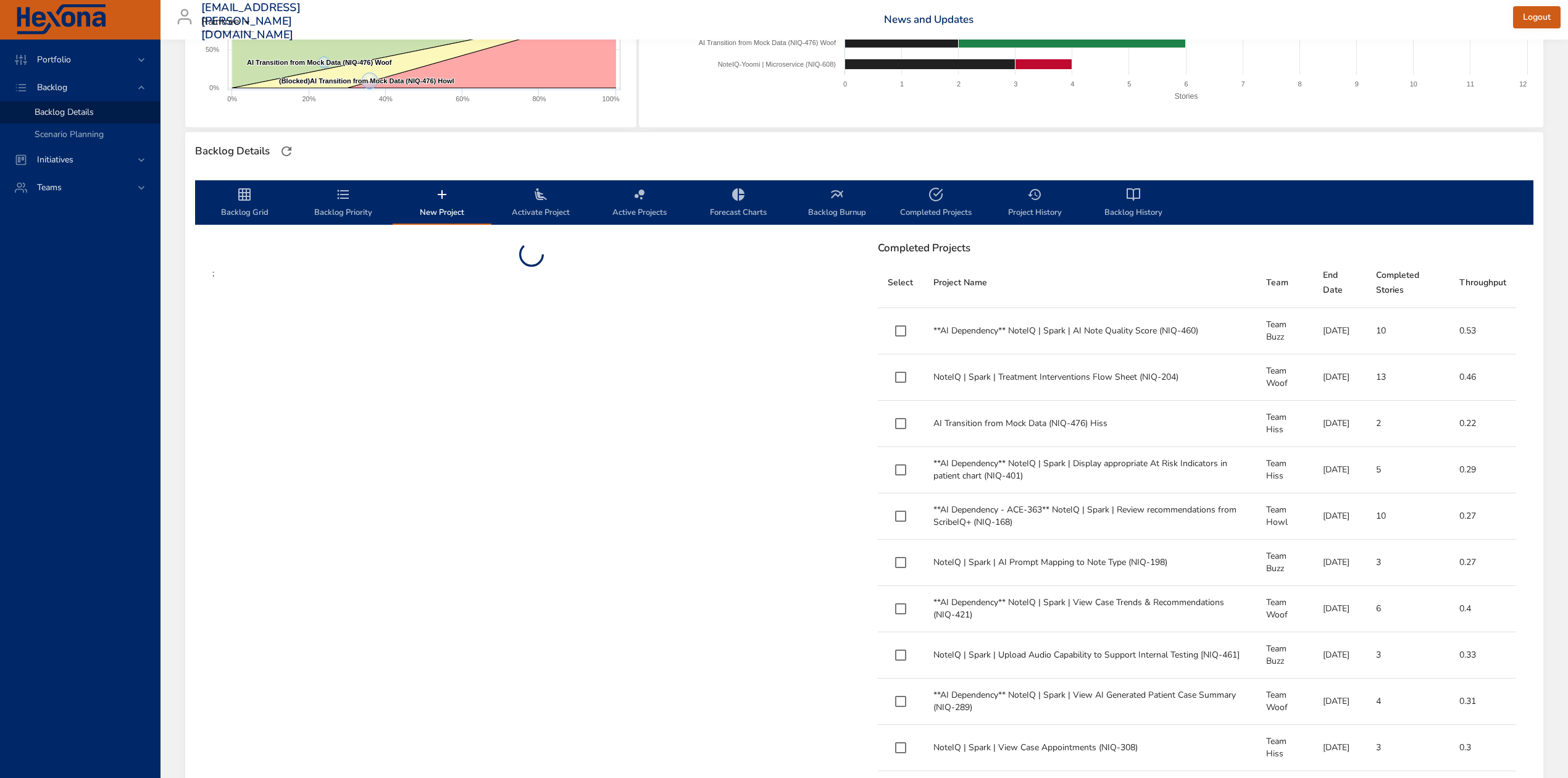
click at [556, 199] on span "Activate Project" at bounding box center [541, 203] width 84 height 33
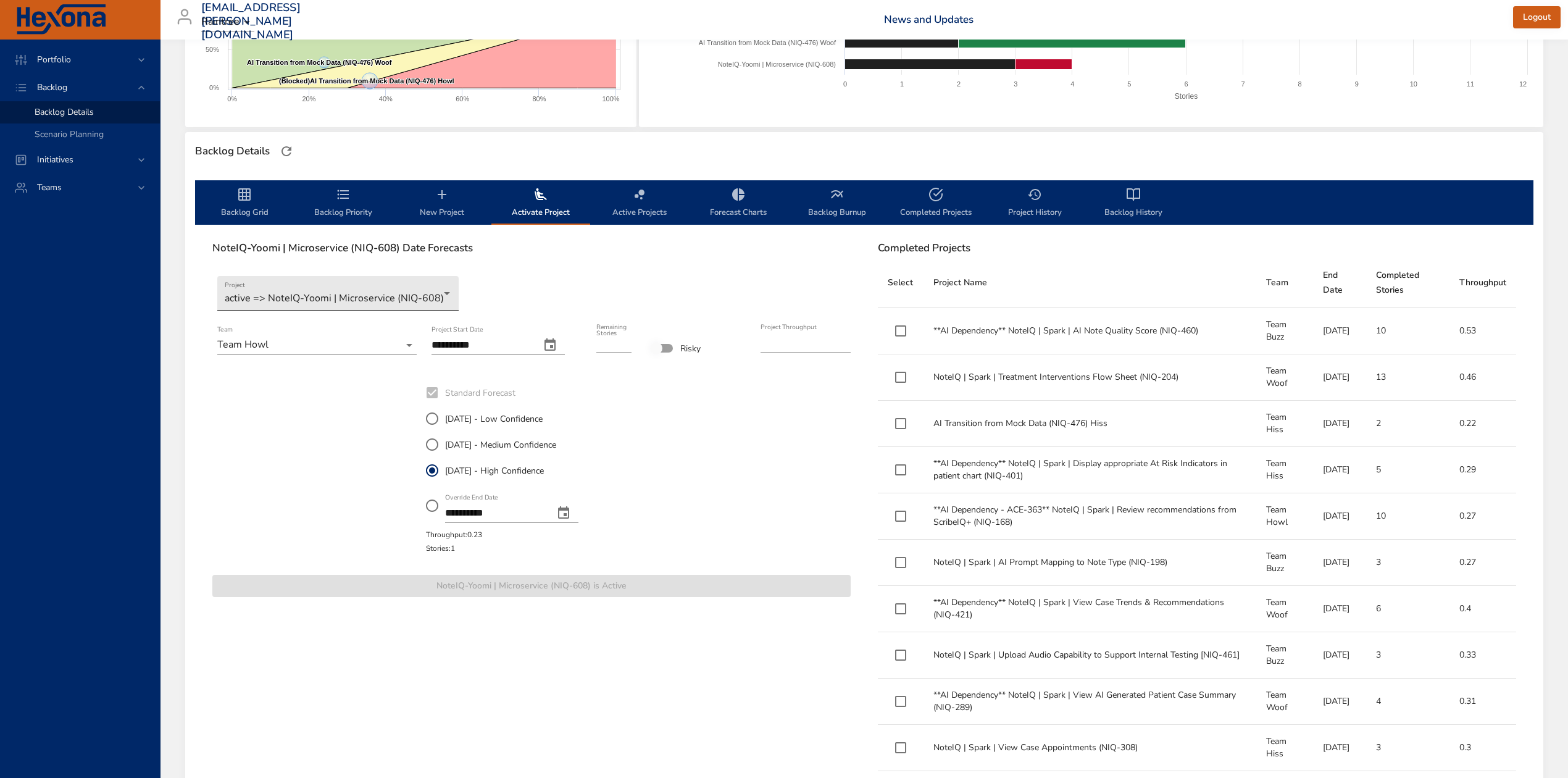
click at [410, 292] on body "Portfolio Backlog Backlog Details Scenario Planning Initiatives Teams [EMAIL_AD…" at bounding box center [784, 142] width 1568 height 778
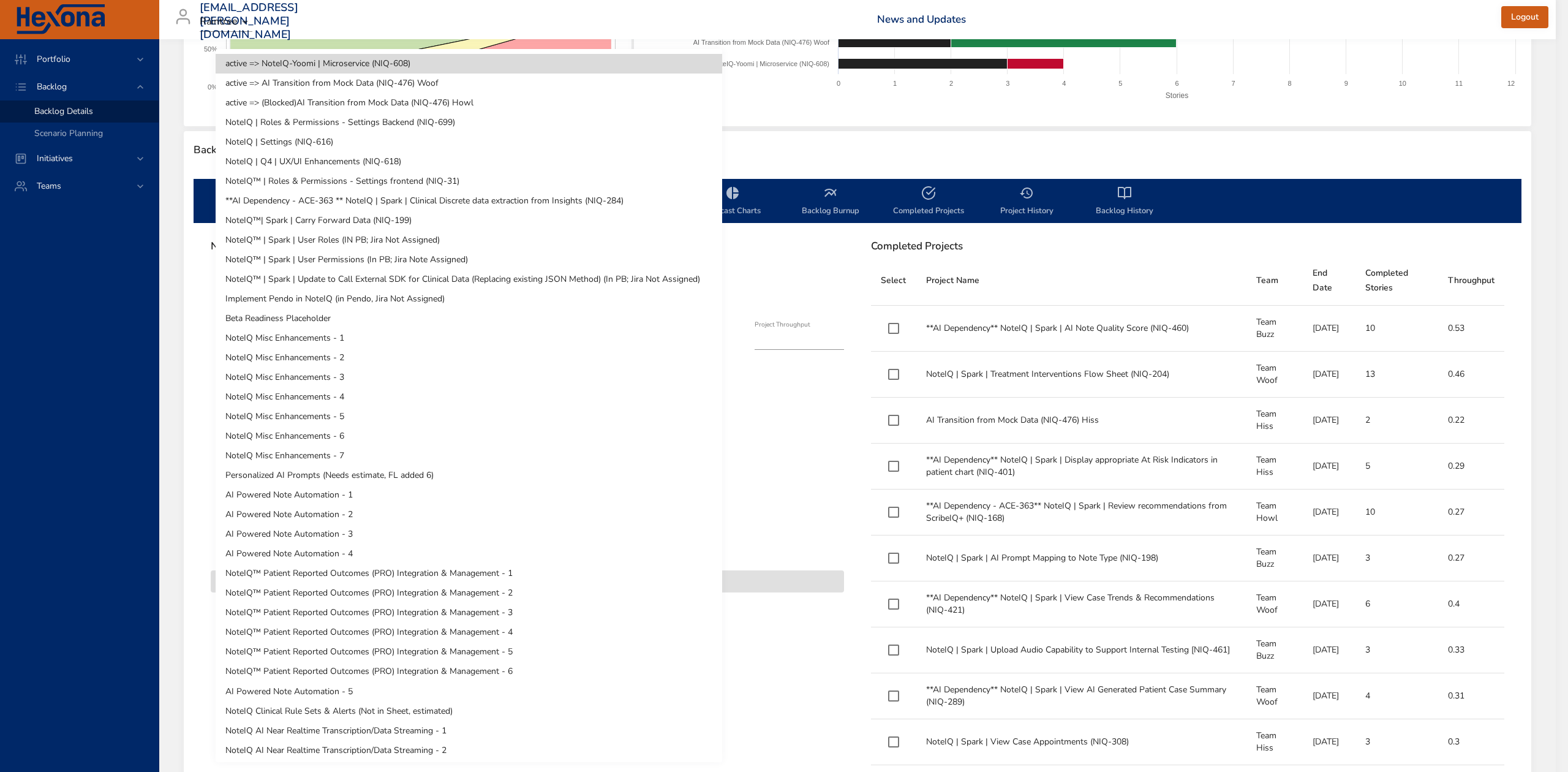
click at [425, 120] on li "NoteIQ | Roles & Permissions - Settings Backend (NIQ-699)" at bounding box center [469, 122] width 507 height 19
type input "**"
type input "****"
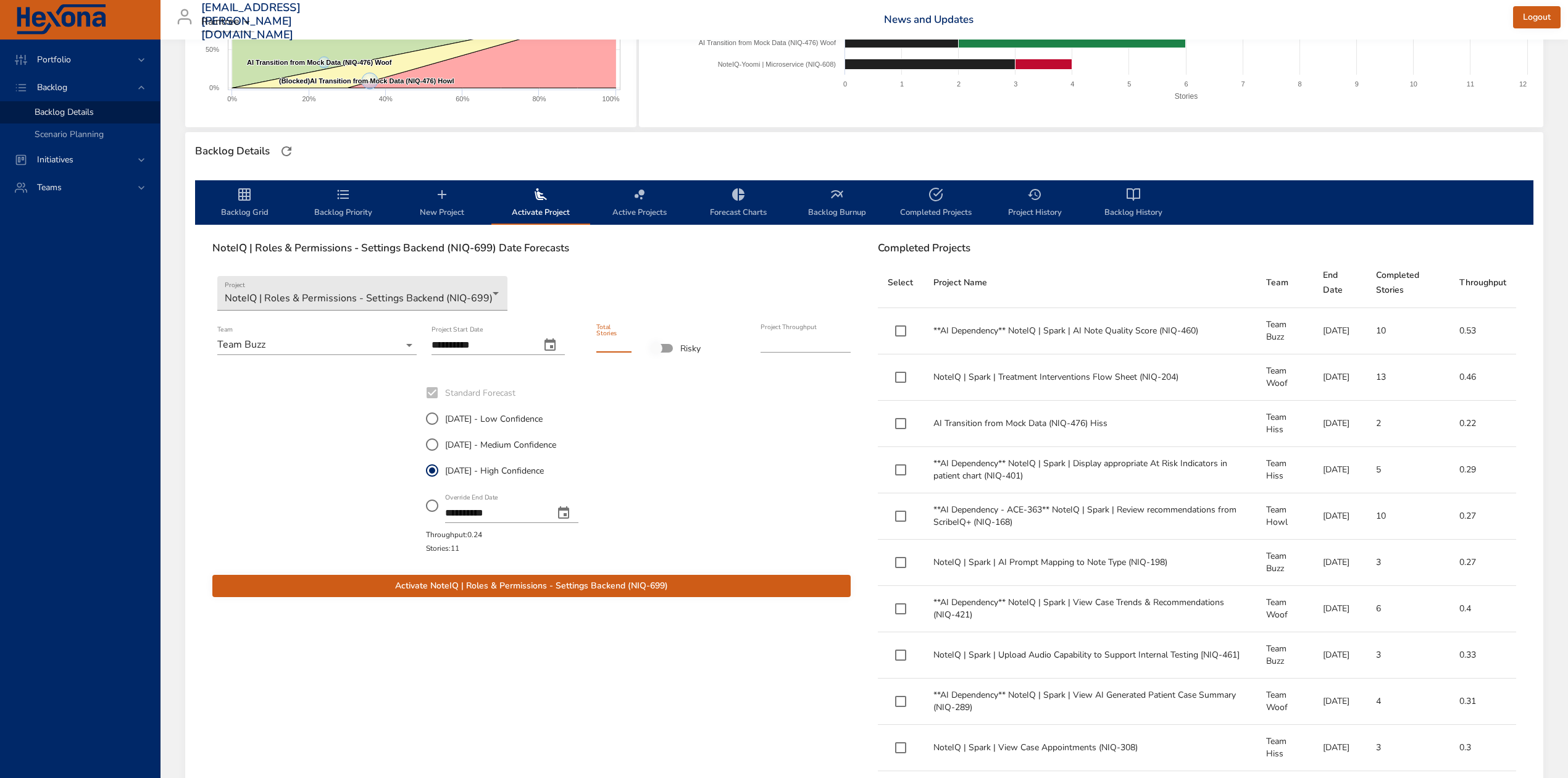
type input "**"
click at [628, 335] on input "**" at bounding box center [614, 342] width 35 height 20
click at [453, 445] on span "[DATE] - Medium Confidence" at bounding box center [501, 445] width 111 height 13
drag, startPoint x: 784, startPoint y: 341, endPoint x: 773, endPoint y: 340, distance: 11.0
click at [773, 340] on input "****" at bounding box center [806, 342] width 90 height 20
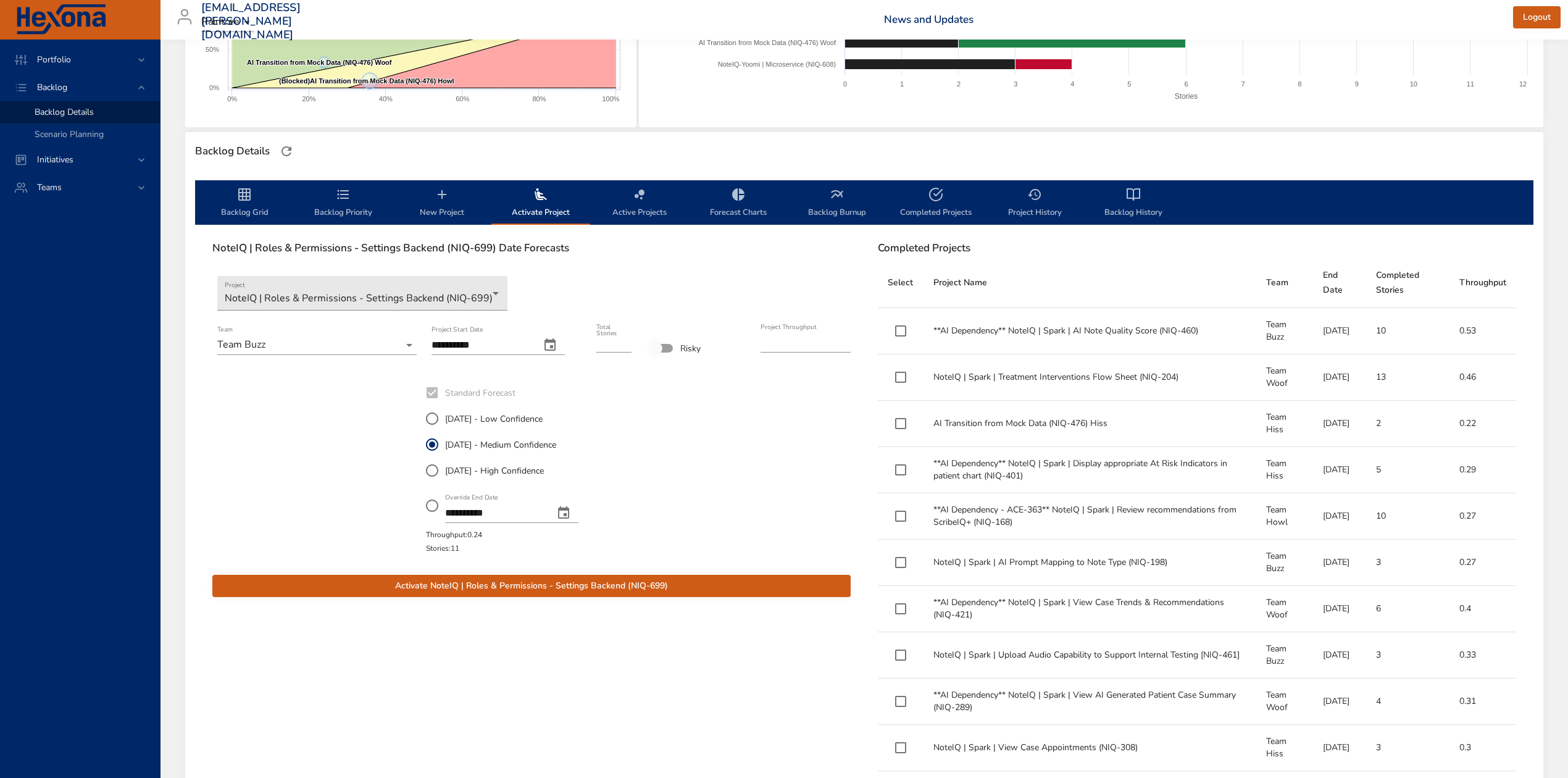
click at [773, 418] on div "**********" at bounding box center [531, 467] width 641 height 178
click at [555, 347] on icon "change date" at bounding box center [550, 345] width 15 height 15
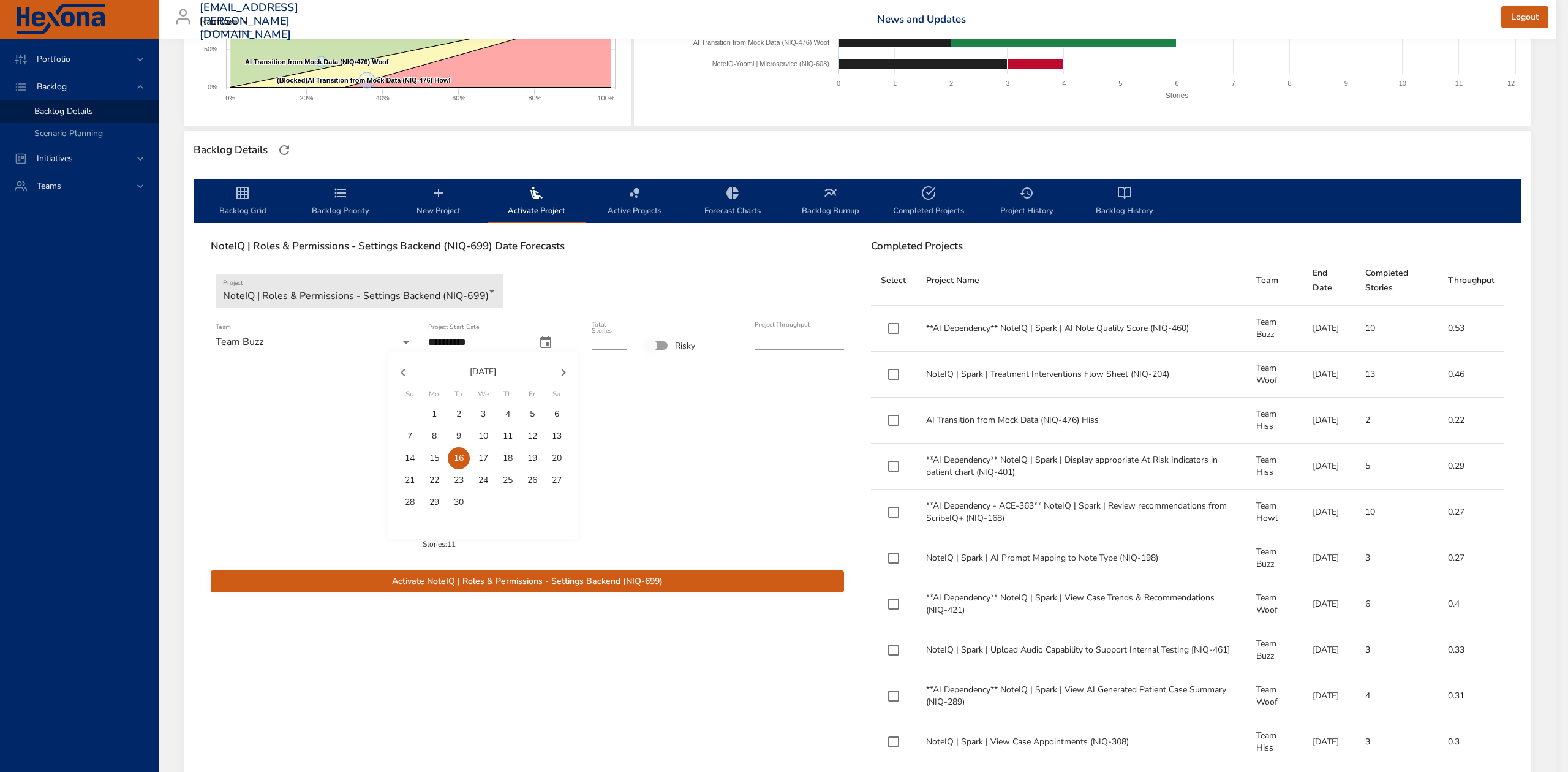
click at [530, 434] on p "12" at bounding box center [533, 435] width 10 height 12
type input "**********"
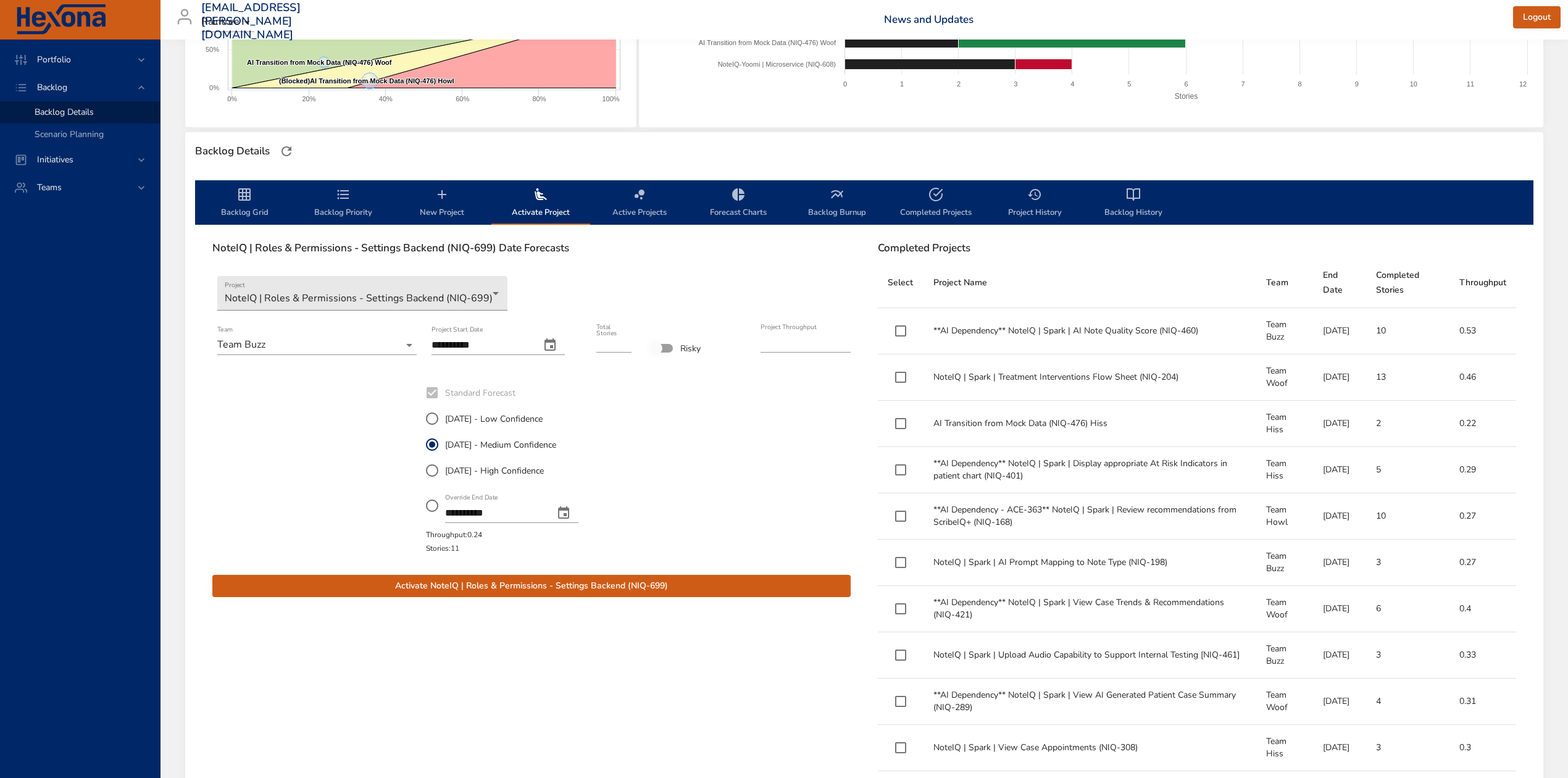
click at [625, 588] on span "Activate NoteIQ | Roles & Permissions - Settings Backend (NIQ-699)" at bounding box center [531, 586] width 619 height 16
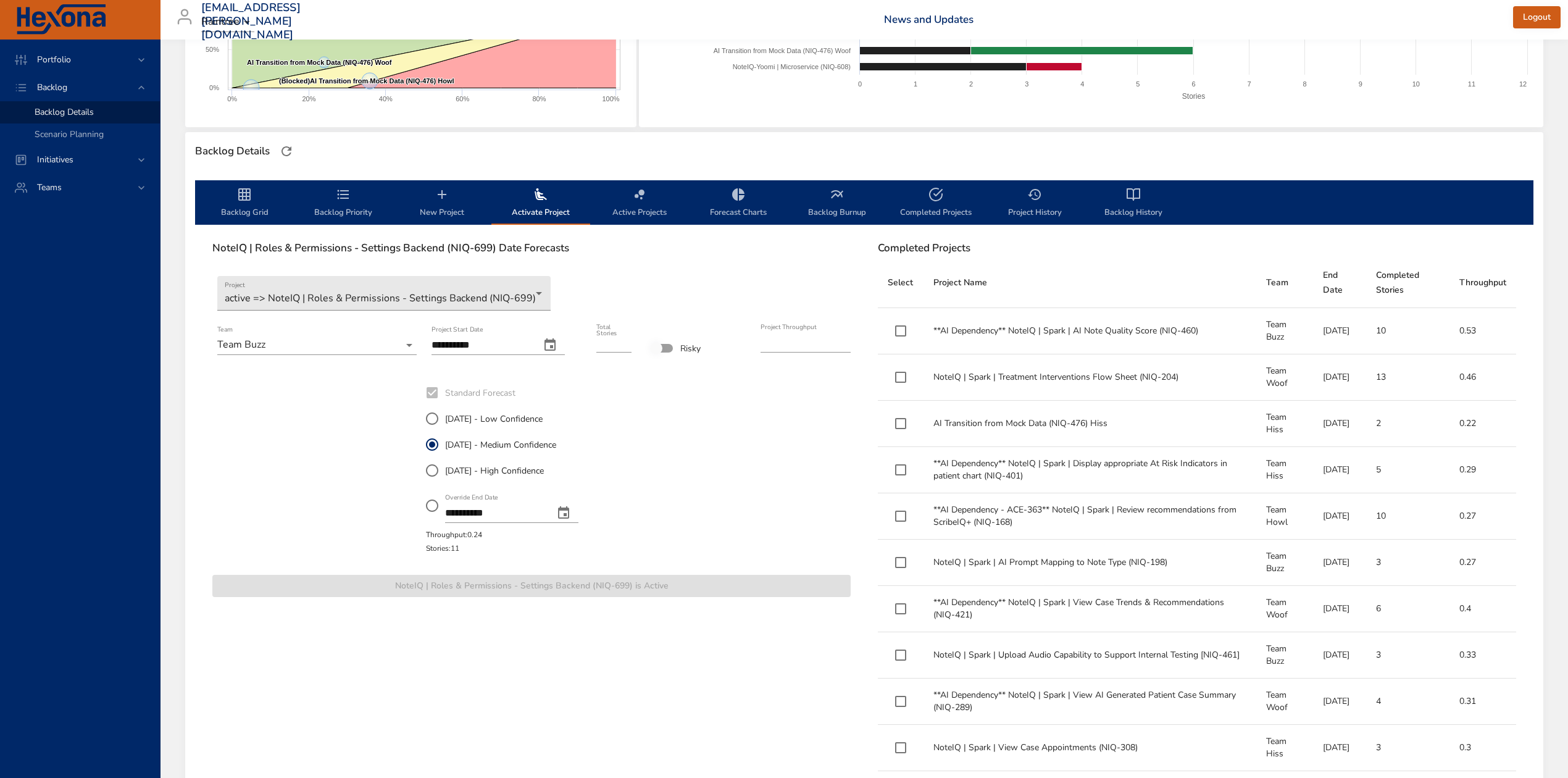
click at [254, 199] on span "Backlog Grid" at bounding box center [244, 203] width 84 height 33
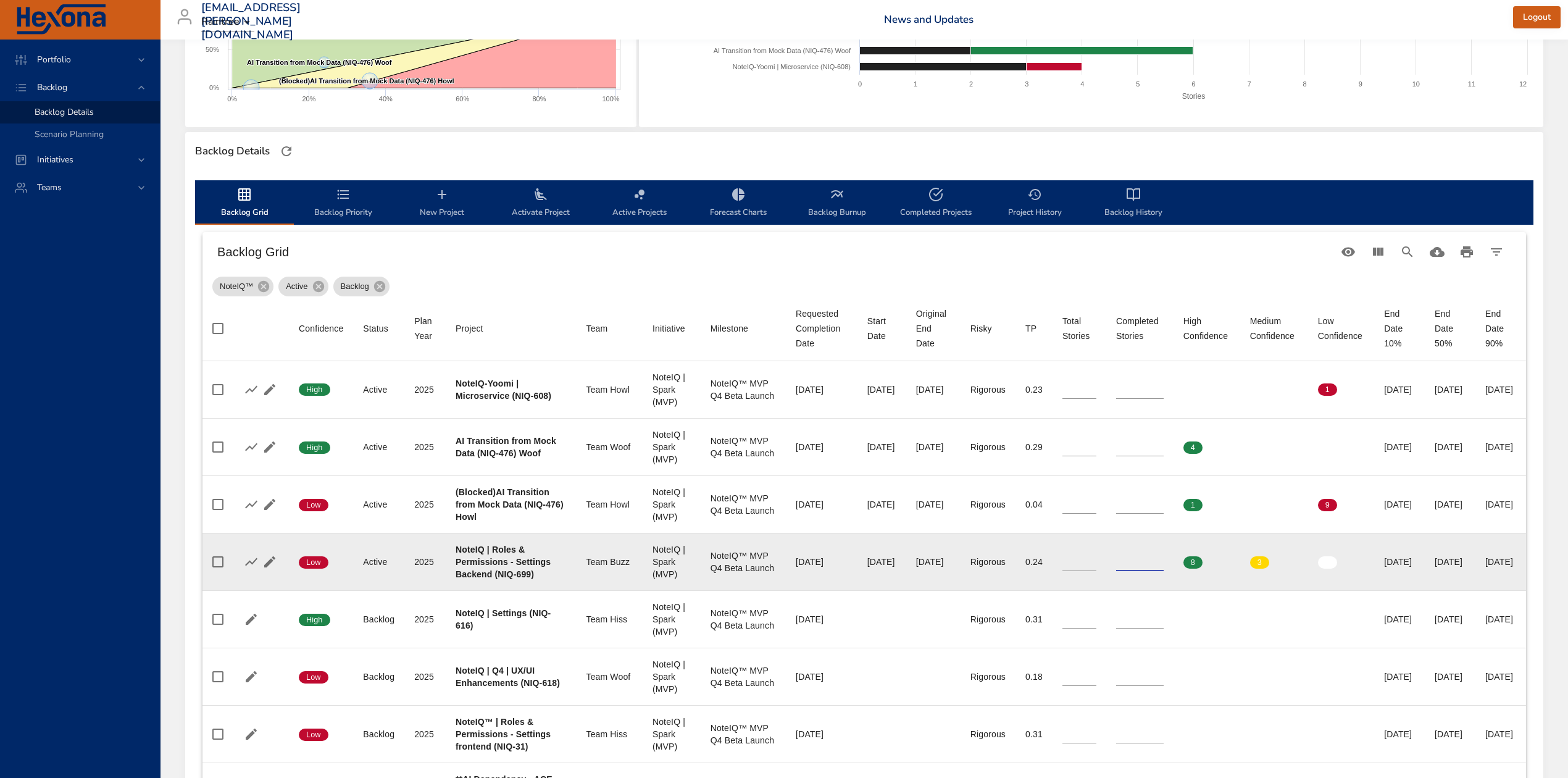
drag, startPoint x: 1085, startPoint y: 585, endPoint x: 1073, endPoint y: 583, distance: 12.2
click at [1106, 583] on td "Completed Stories *" at bounding box center [1140, 561] width 67 height 57
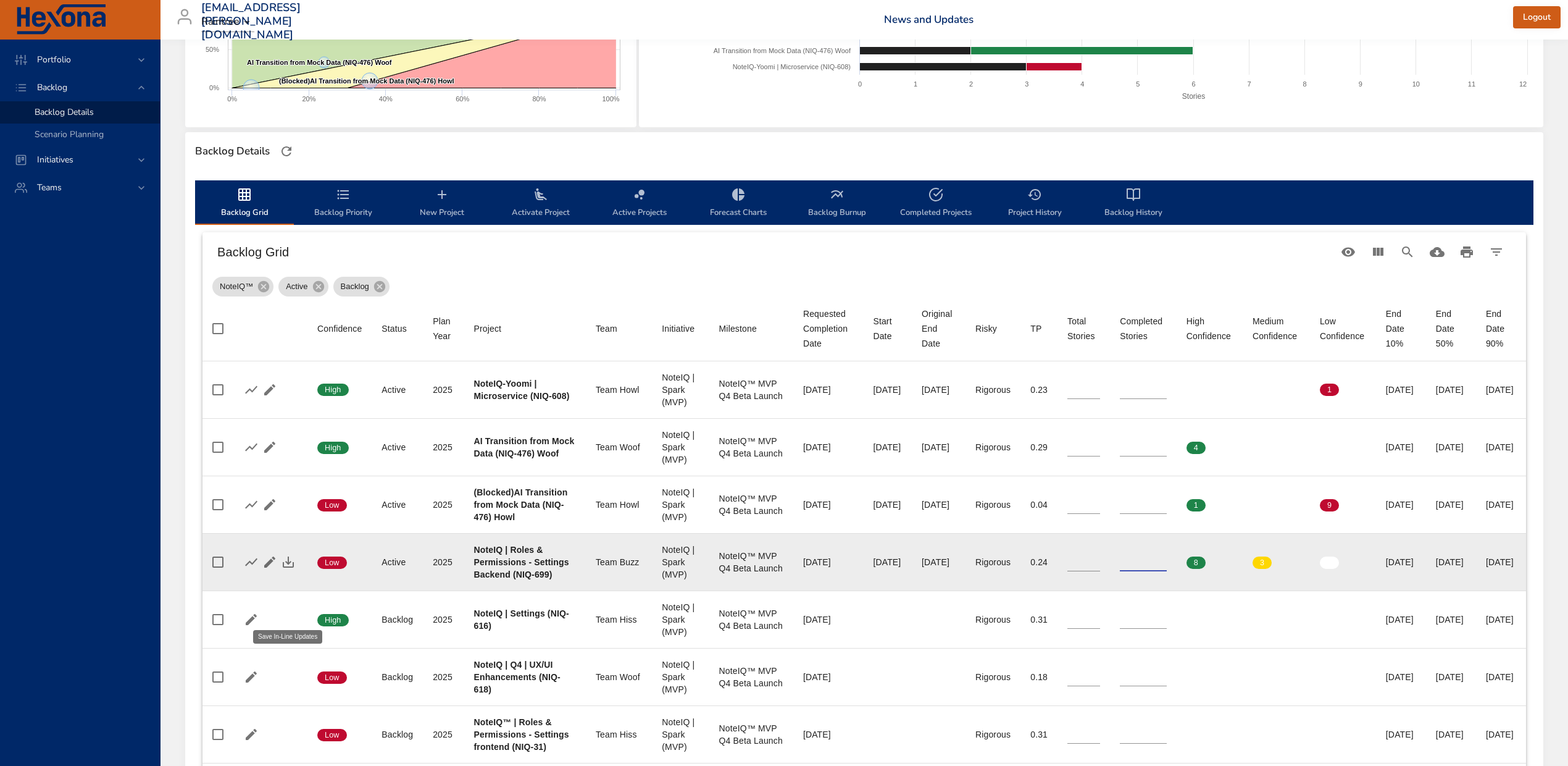
type input "*"
click at [287, 570] on icon "button" at bounding box center [288, 562] width 15 height 15
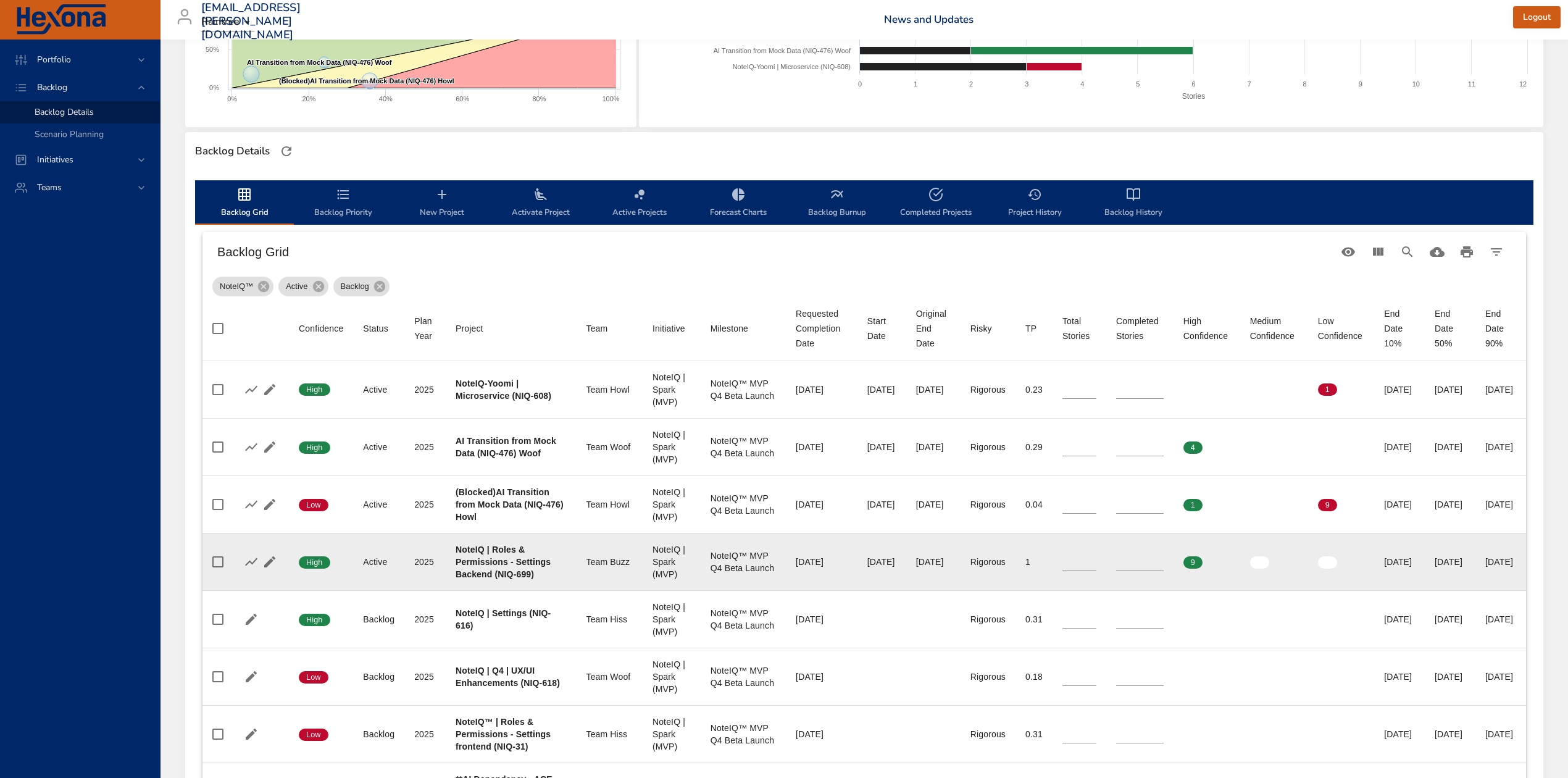
click at [346, 212] on span "Backlog Priority" at bounding box center [343, 203] width 84 height 33
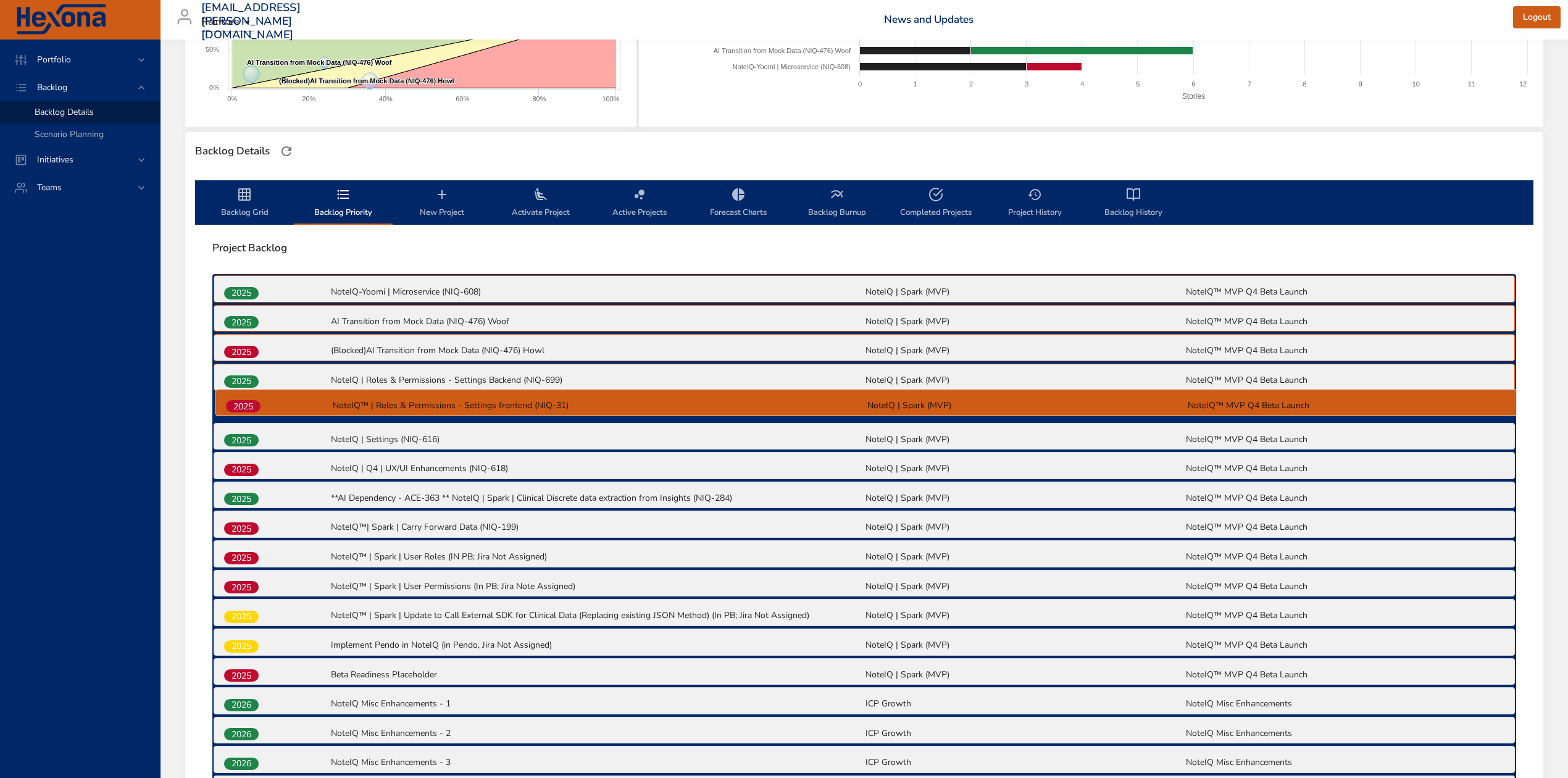
drag, startPoint x: 243, startPoint y: 471, endPoint x: 245, endPoint y: 401, distance: 70.0
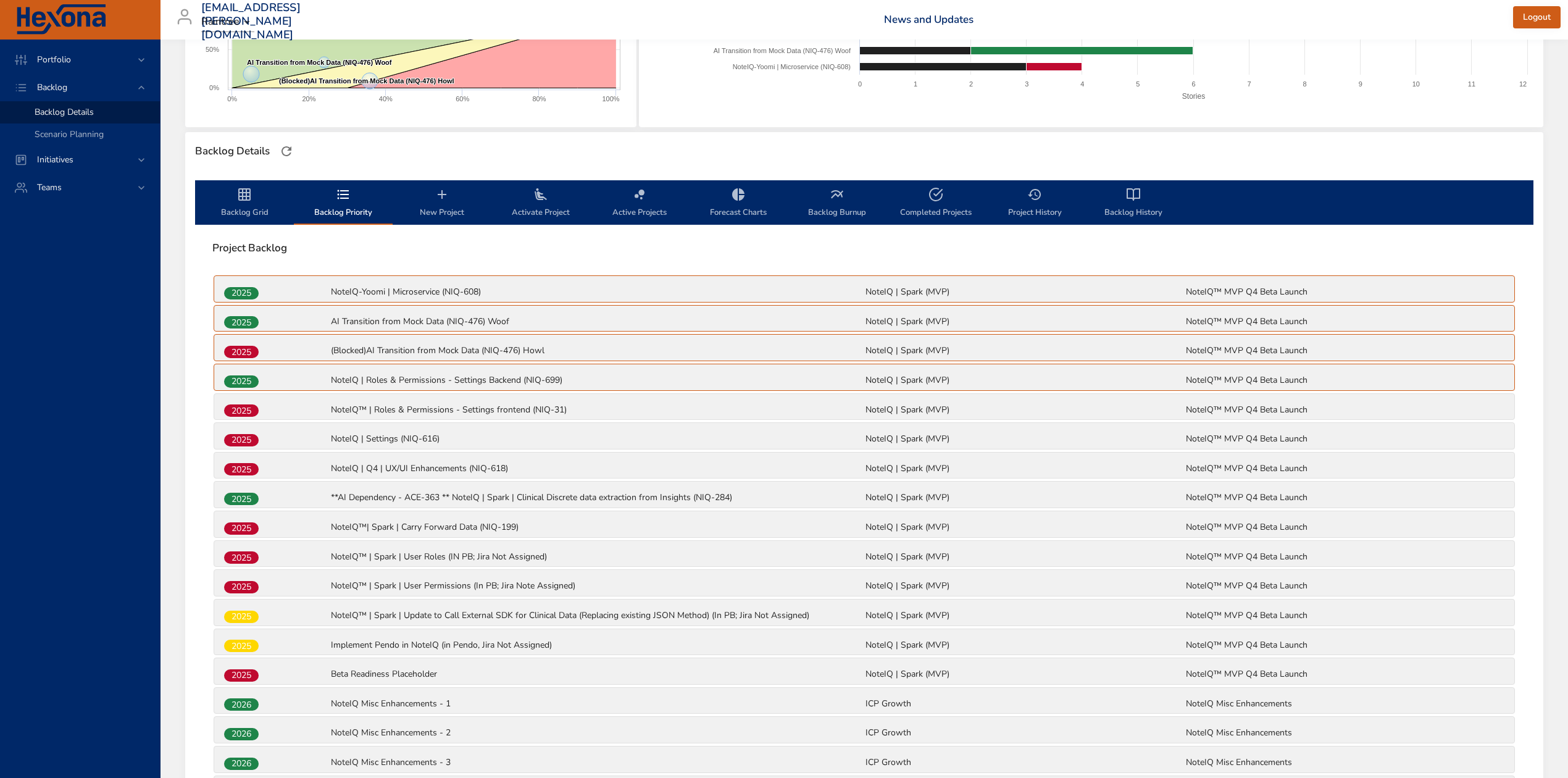
click at [449, 194] on span "New Project" at bounding box center [442, 203] width 84 height 33
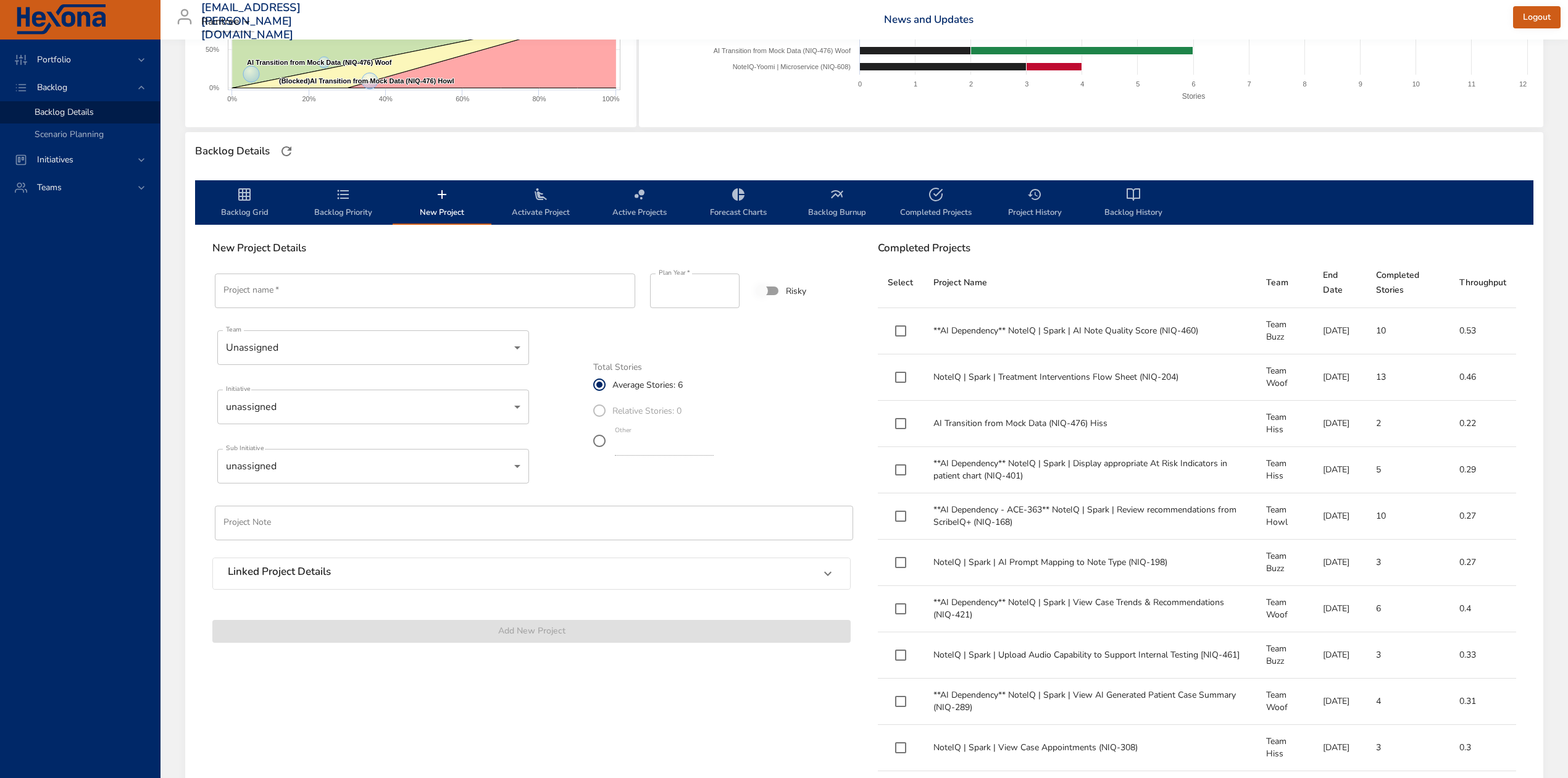
click at [549, 203] on span "Activate Project" at bounding box center [541, 203] width 84 height 33
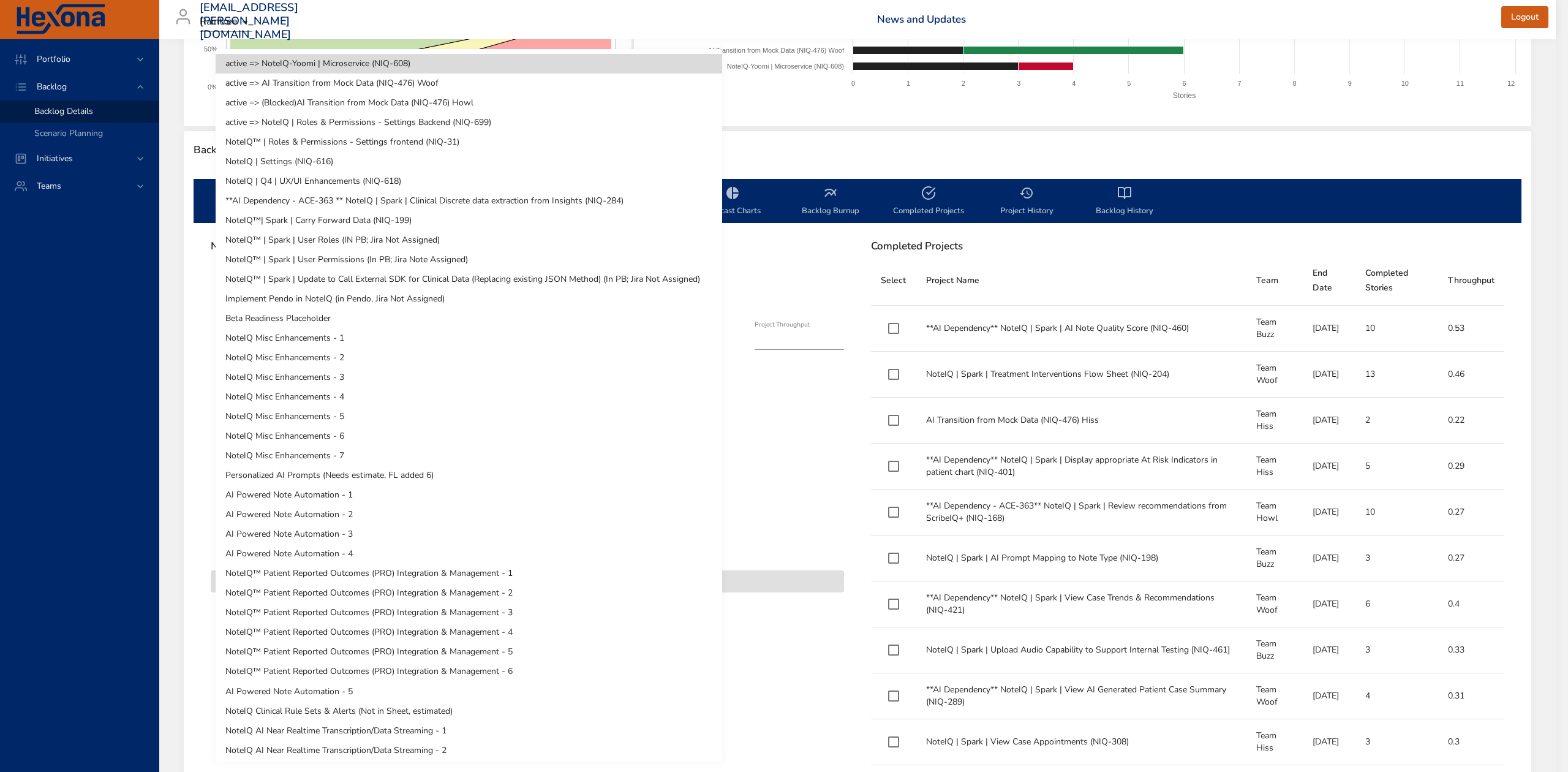
click at [439, 285] on body "Portfolio Backlog Backlog Details Scenario Planning Initiatives Teams [EMAIL_AD…" at bounding box center [784, 141] width 1568 height 772
click at [445, 147] on li "NoteIQ™ | Roles & Permissions - Settings frontend (NIQ-31)" at bounding box center [469, 142] width 507 height 19
type input "*"
type input "****"
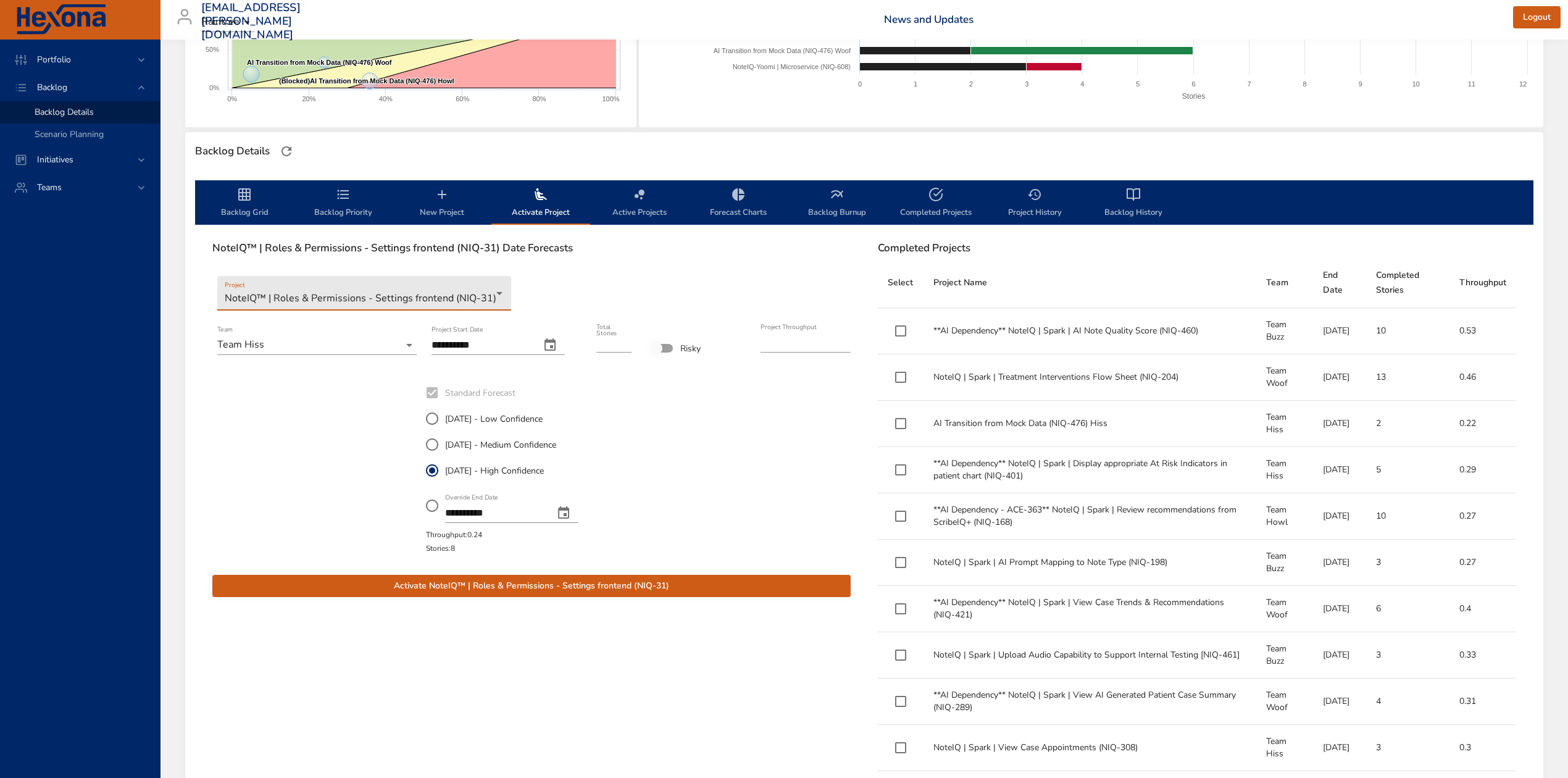
click at [557, 346] on icon "change date" at bounding box center [550, 345] width 15 height 15
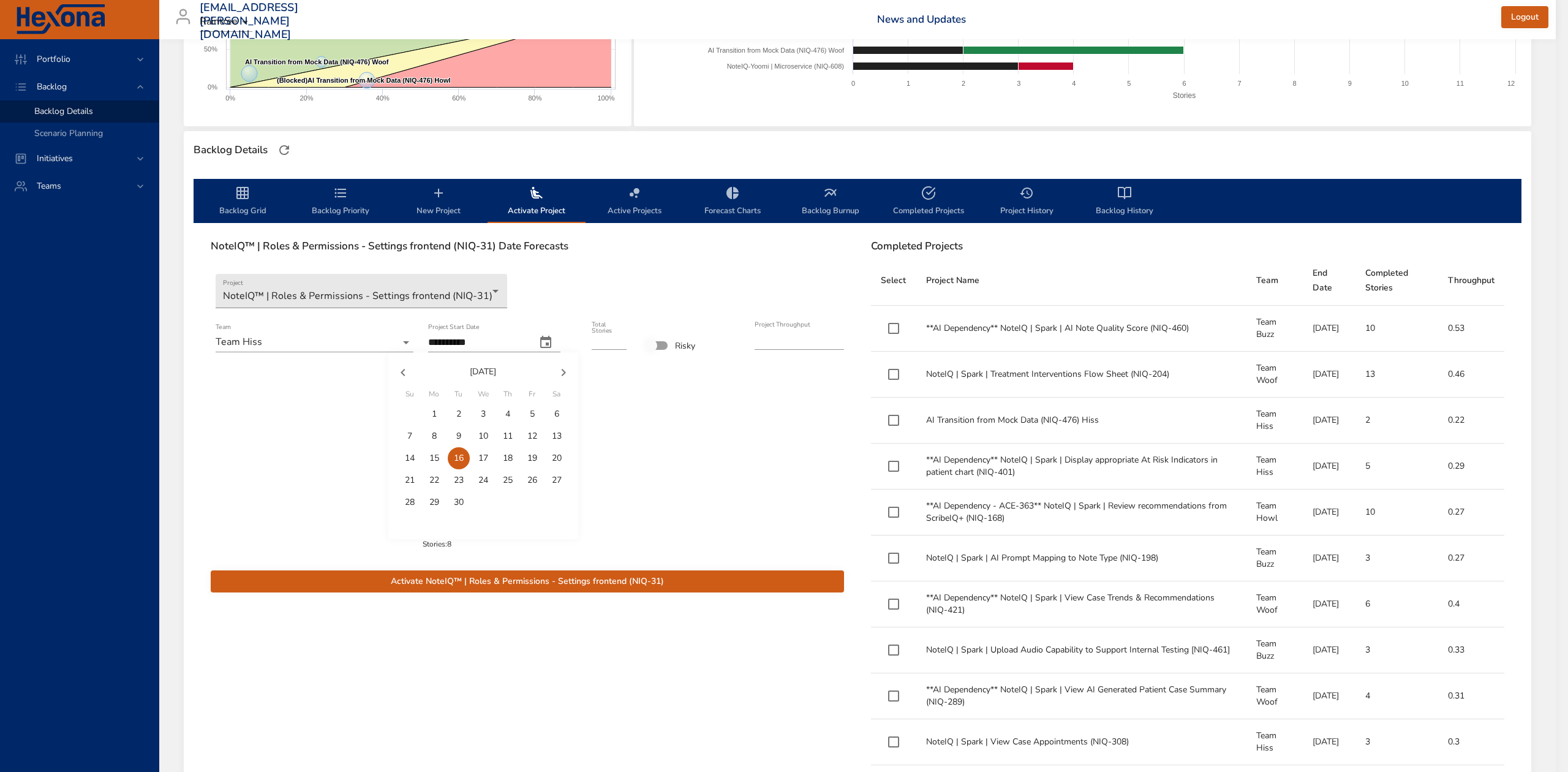
click at [506, 439] on p "11" at bounding box center [508, 435] width 10 height 12
type input "**********"
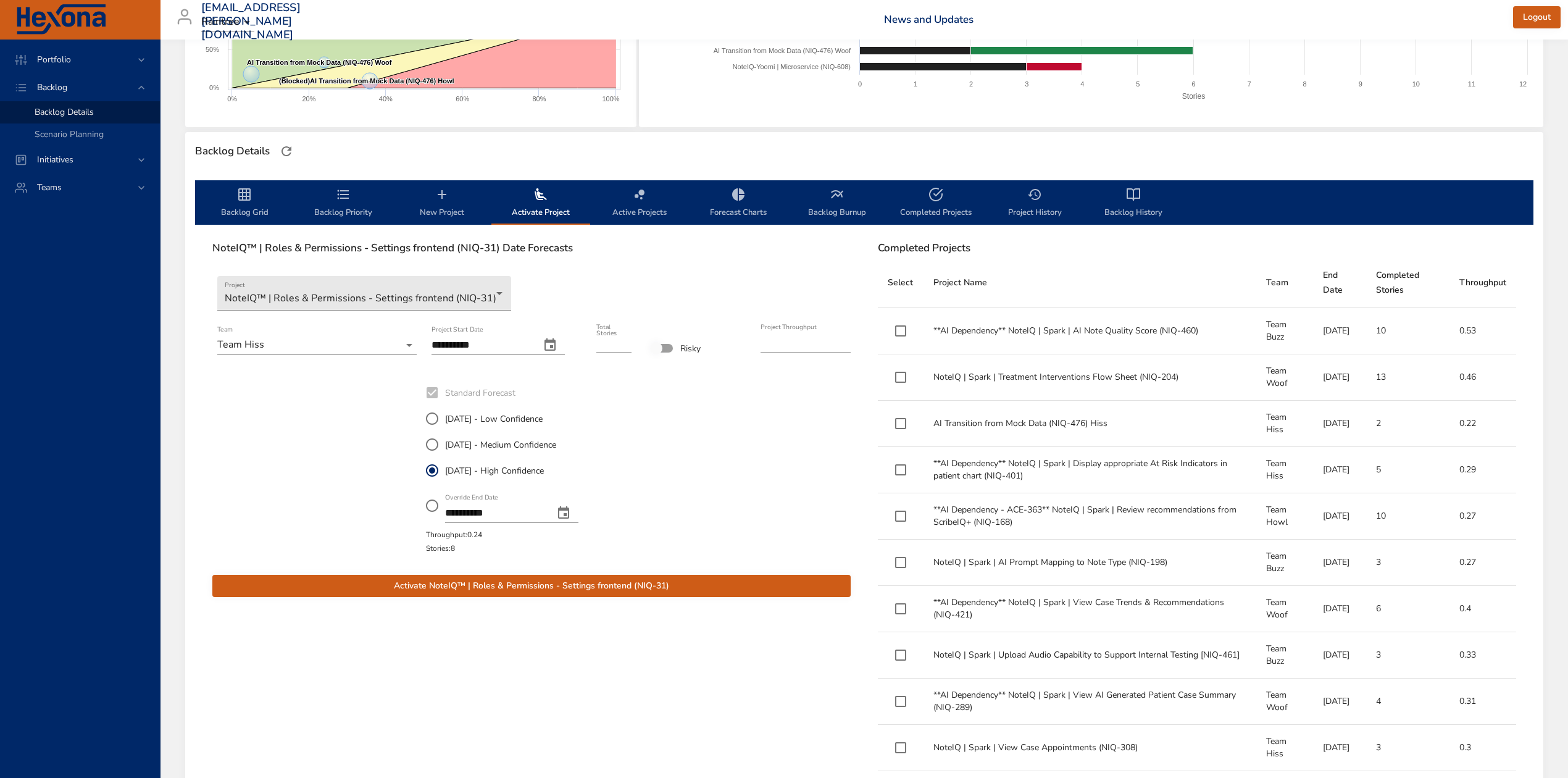
click at [457, 445] on span "[DATE] - Medium Confidence" at bounding box center [501, 445] width 111 height 13
drag, startPoint x: 608, startPoint y: 348, endPoint x: 596, endPoint y: 344, distance: 12.6
click at [596, 344] on input "*" at bounding box center [614, 342] width 35 height 20
type input "*"
click at [599, 581] on span "Activate NoteIQ™ | Roles & Permissions - Settings frontend (NIQ-31)" at bounding box center [531, 586] width 619 height 16
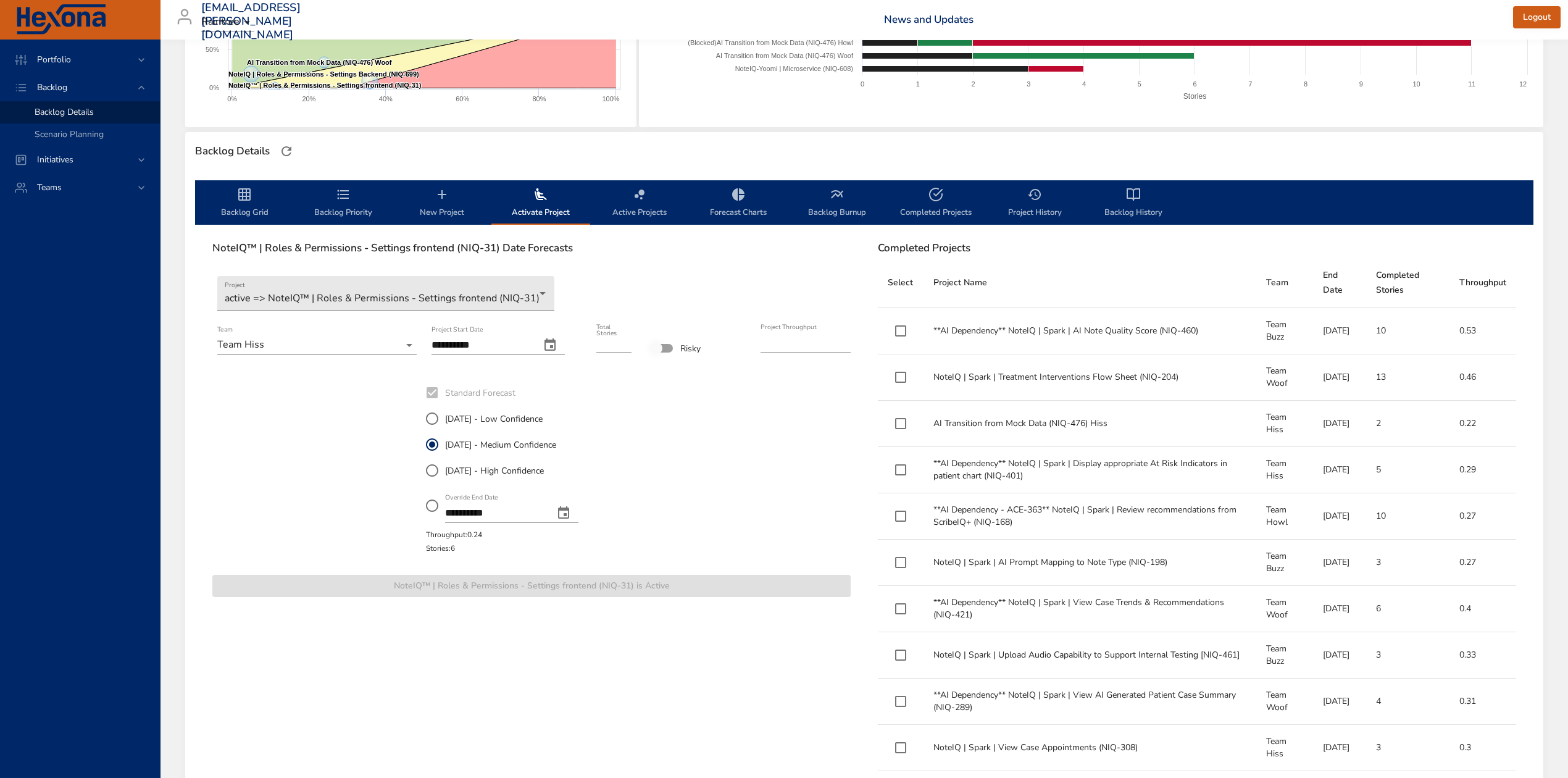
click at [235, 190] on span "Backlog Grid" at bounding box center [244, 203] width 84 height 33
